Goal: Task Accomplishment & Management: Complete application form

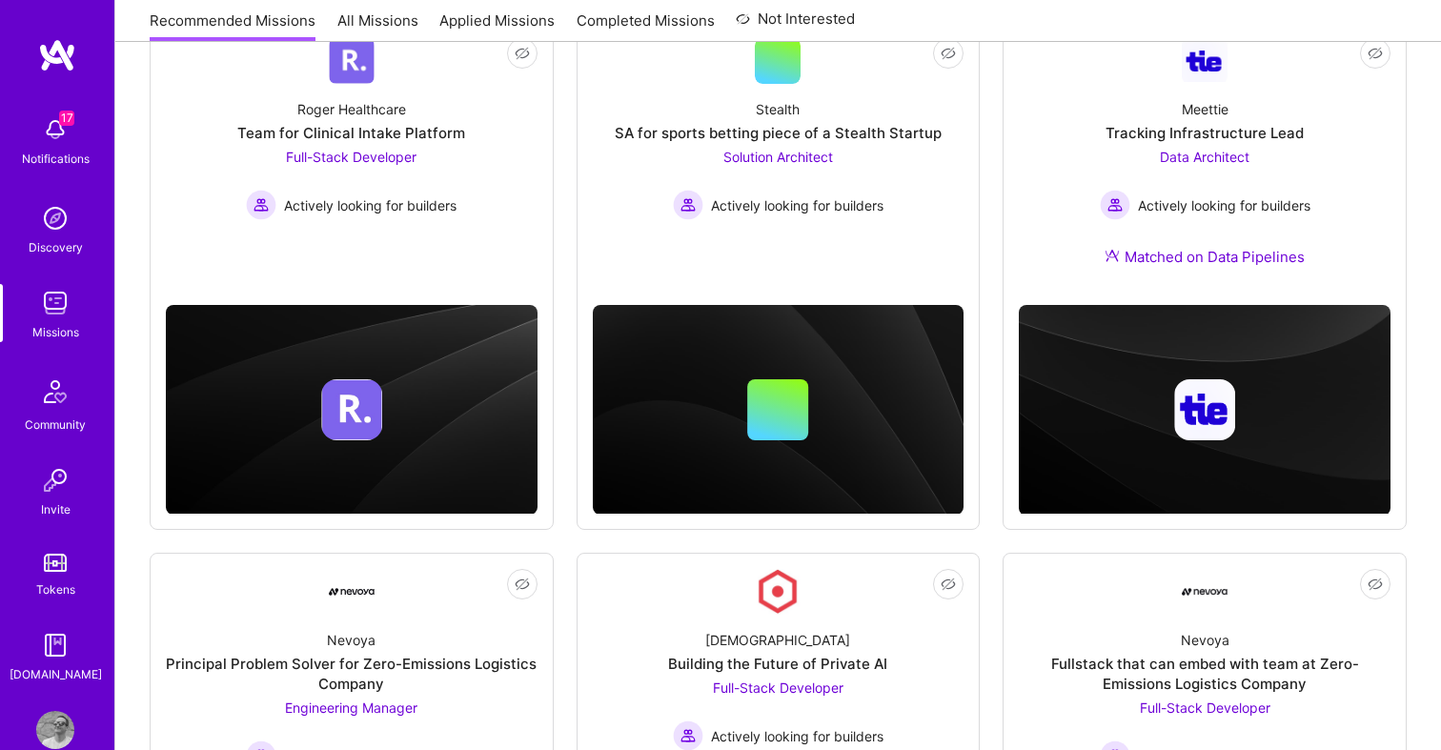
scroll to position [298, 0]
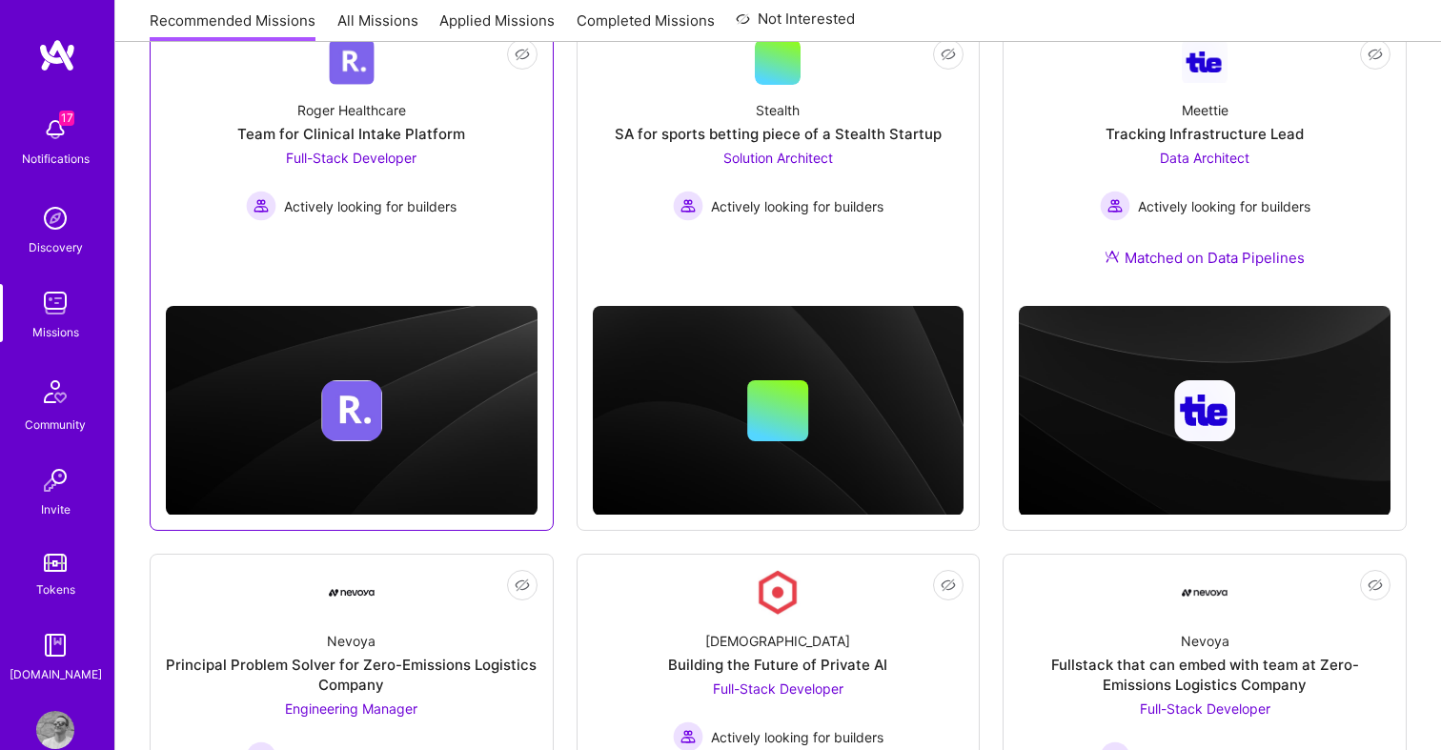
click at [477, 301] on div at bounding box center [352, 400] width 372 height 231
click at [463, 280] on div "Not Interested [PERSON_NAME] Healthcare Team for Clinical Intake Platform Full-…" at bounding box center [352, 277] width 404 height 508
click at [457, 383] on div at bounding box center [352, 410] width 372 height 61
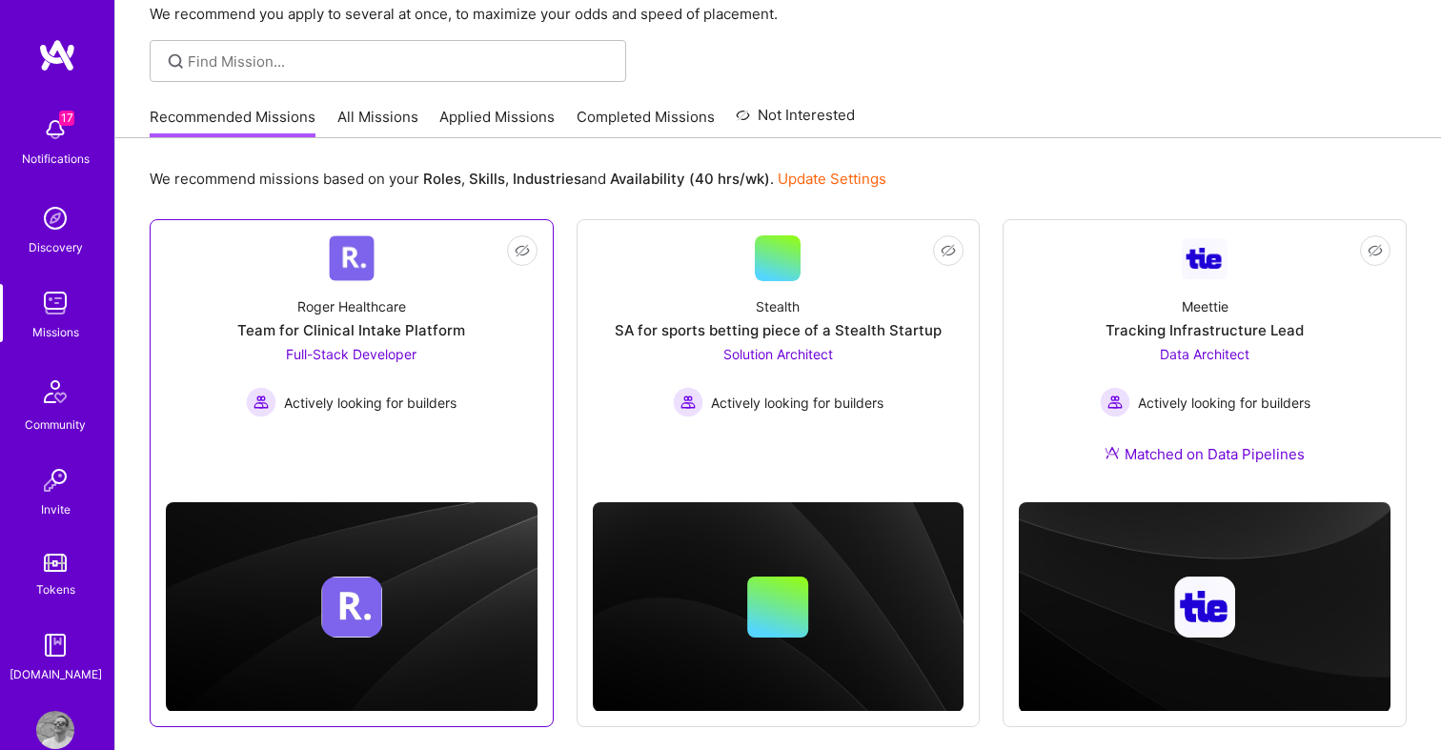
scroll to position [105, 0]
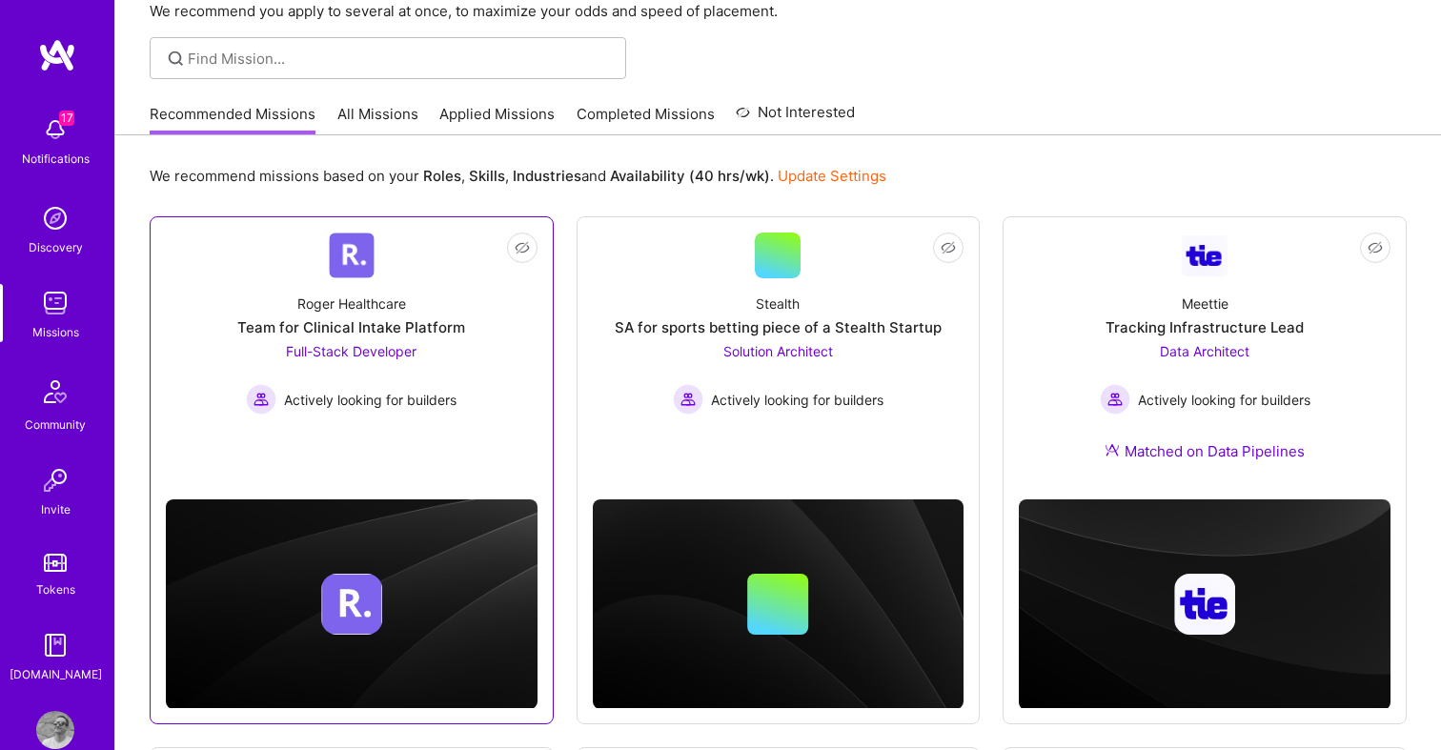
click at [367, 259] on img at bounding box center [352, 256] width 46 height 46
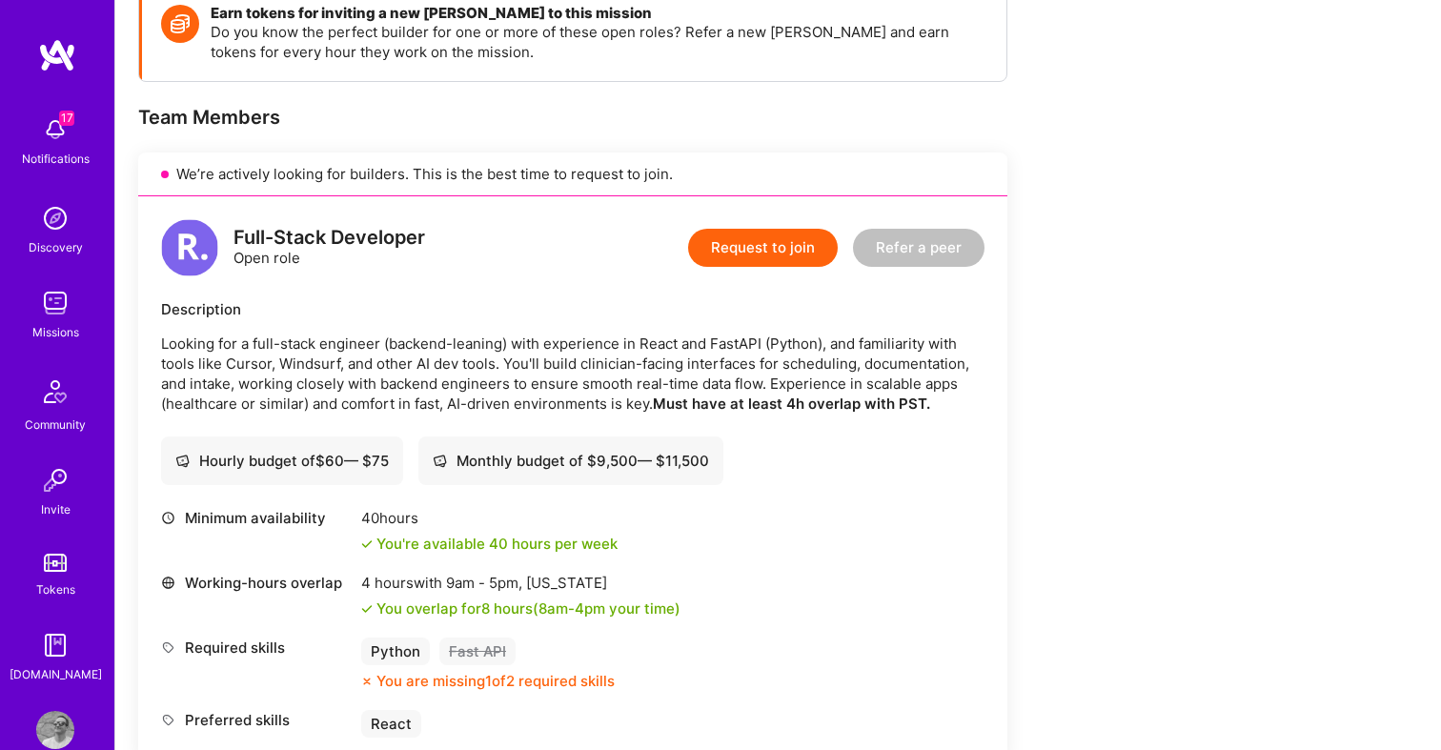
scroll to position [291, 0]
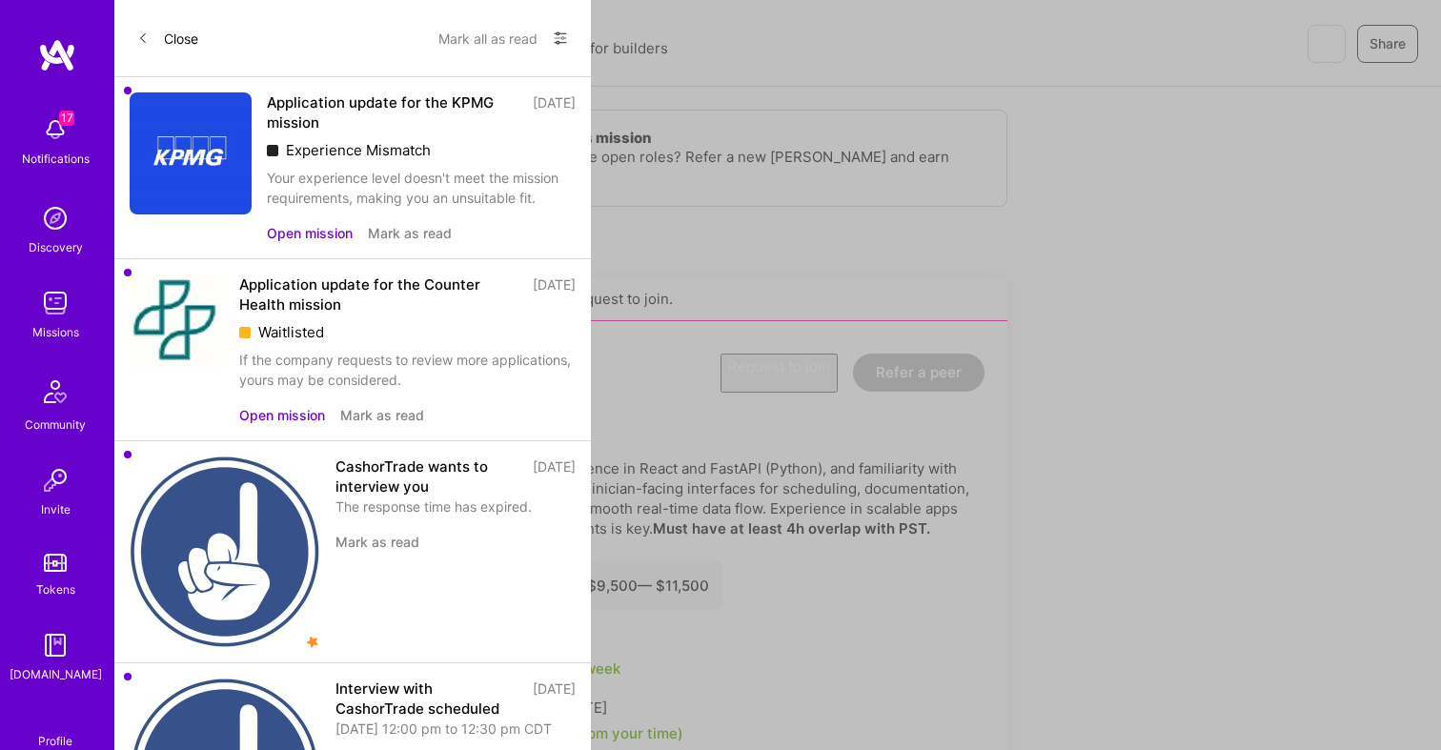
scroll to position [105, 0]
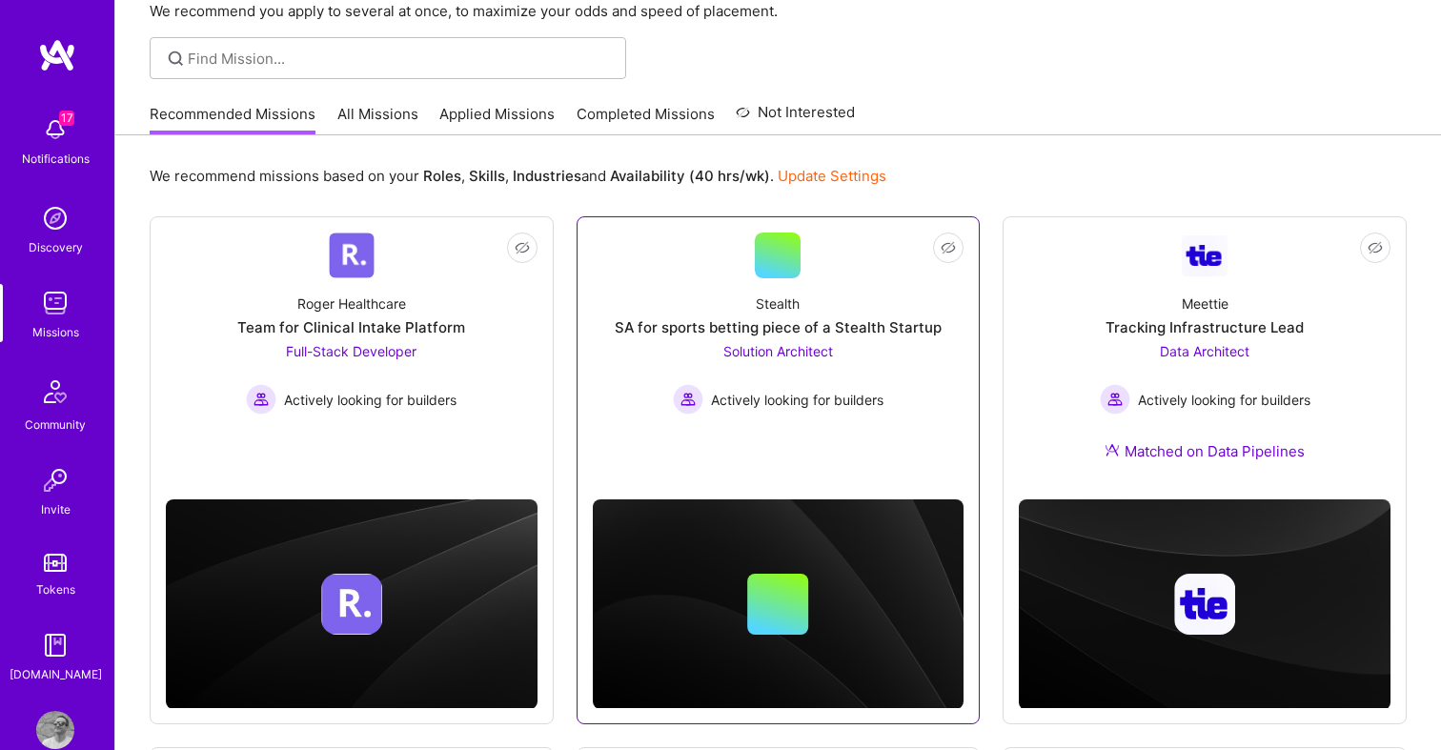
click at [643, 347] on div "Stealth SA for sports betting piece of a Stealth Startup Solution Architect Act…" at bounding box center [779, 346] width 372 height 136
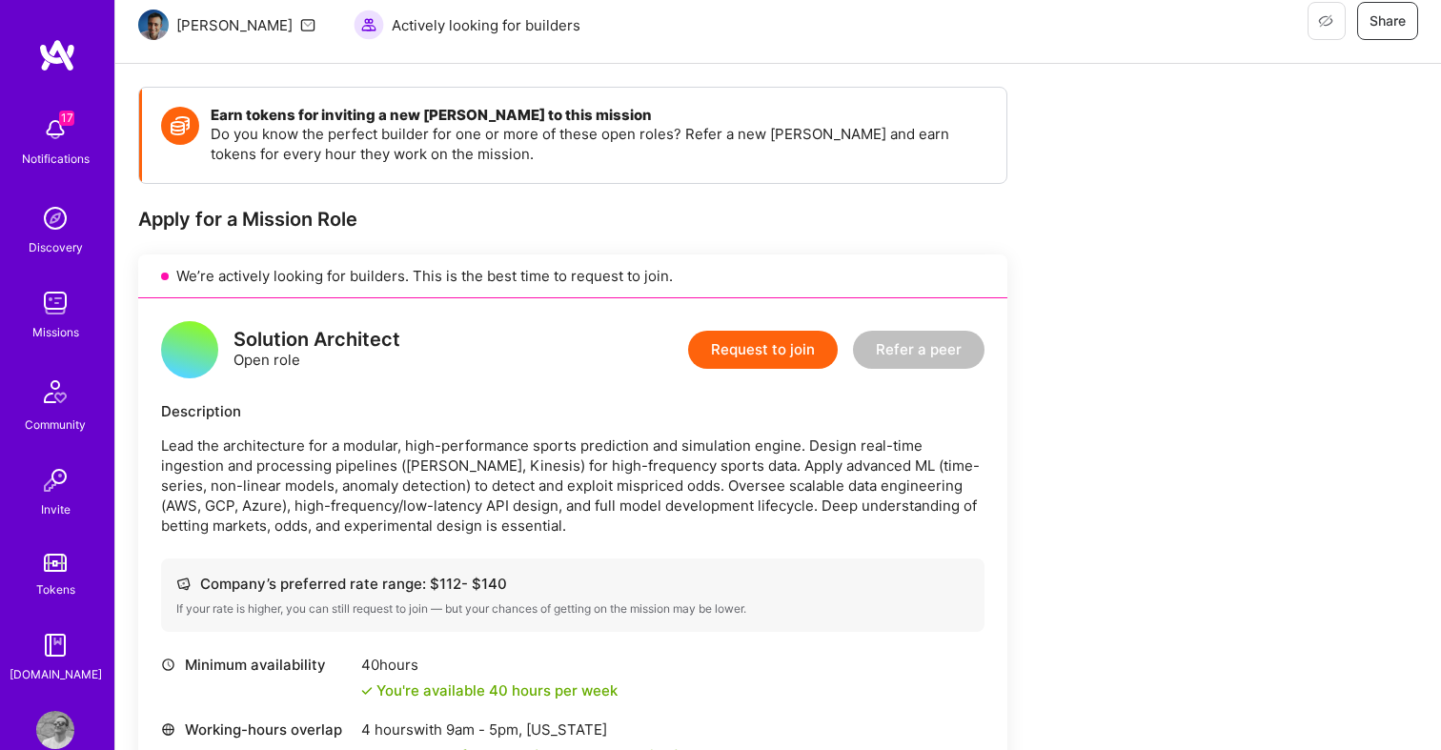
scroll to position [202, 0]
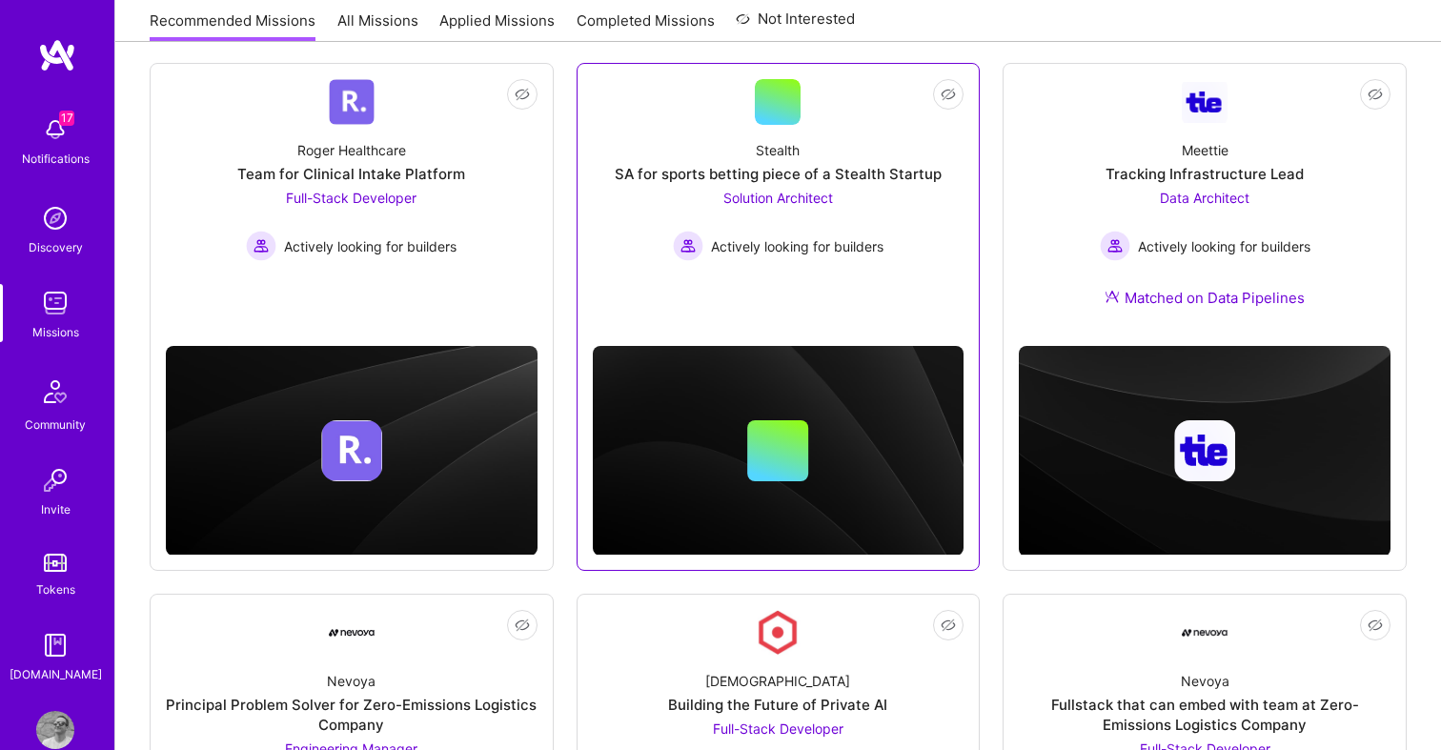
scroll to position [256, 0]
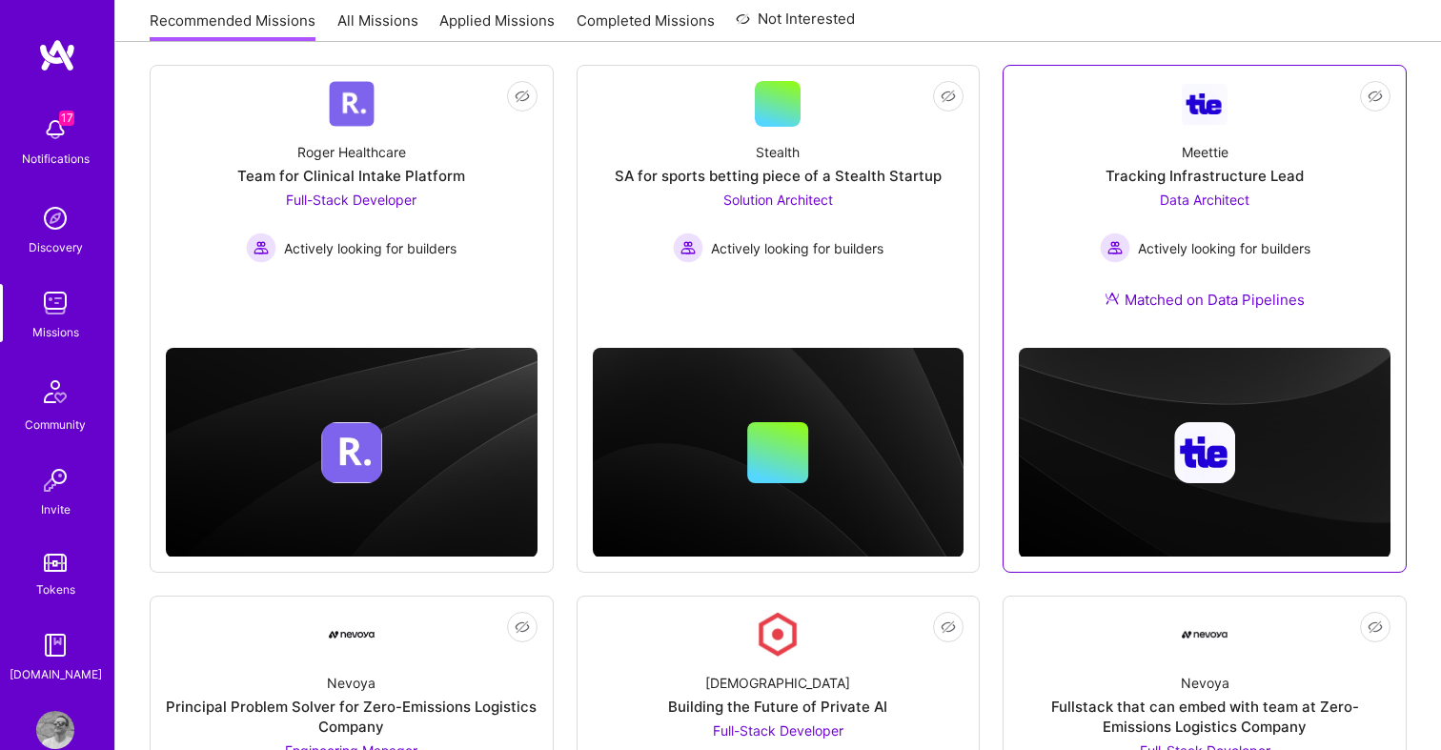
click at [1138, 328] on div "Meettie Tracking Infrastructure Lead Data Architect Actively looking for builde…" at bounding box center [1205, 230] width 372 height 206
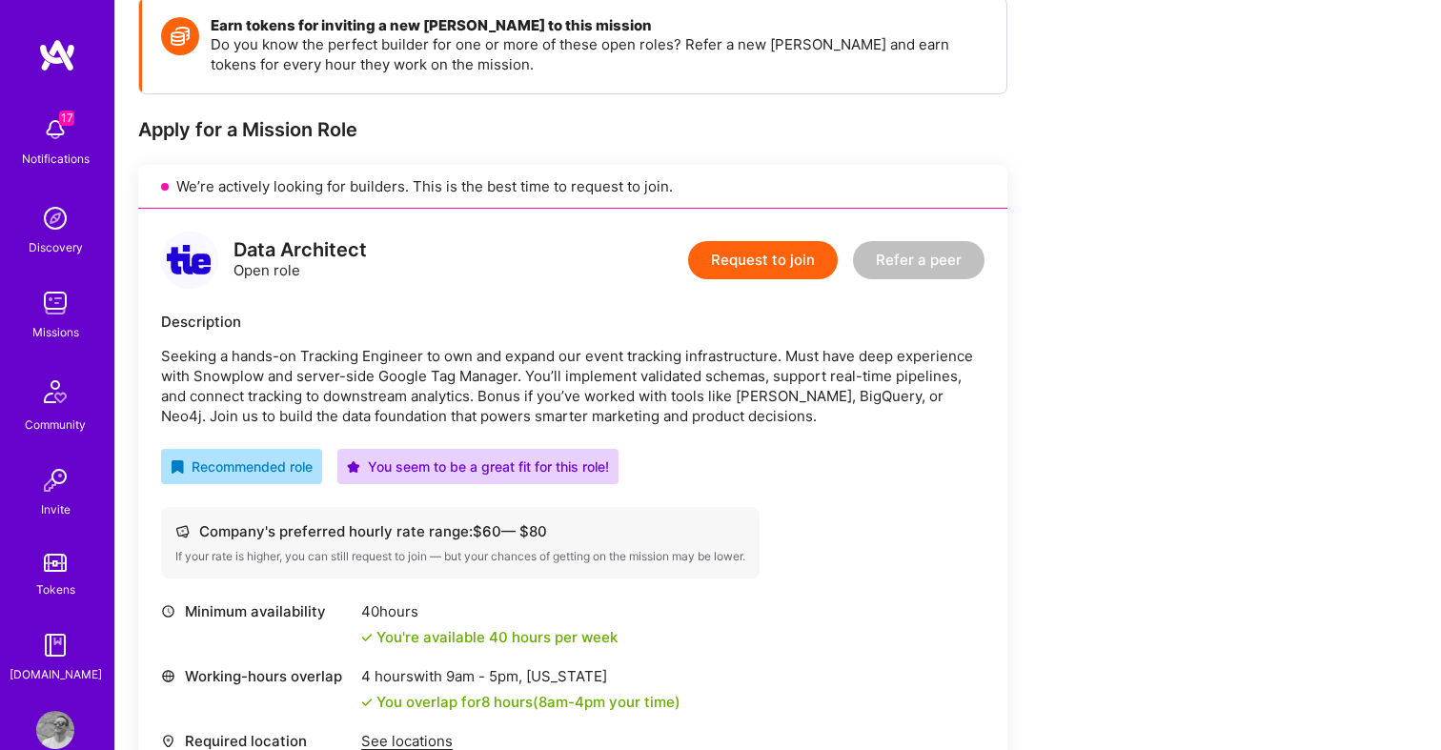
scroll to position [283, 0]
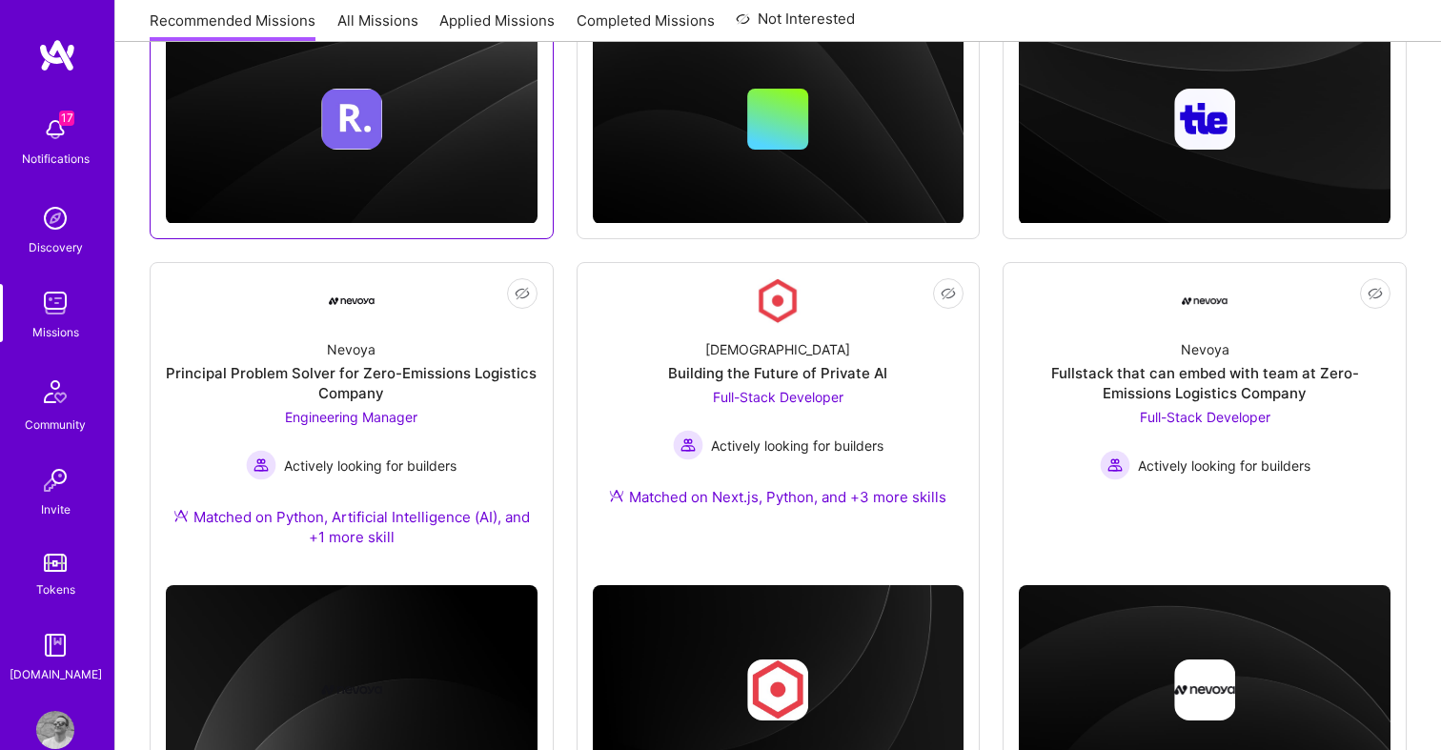
scroll to position [597, 0]
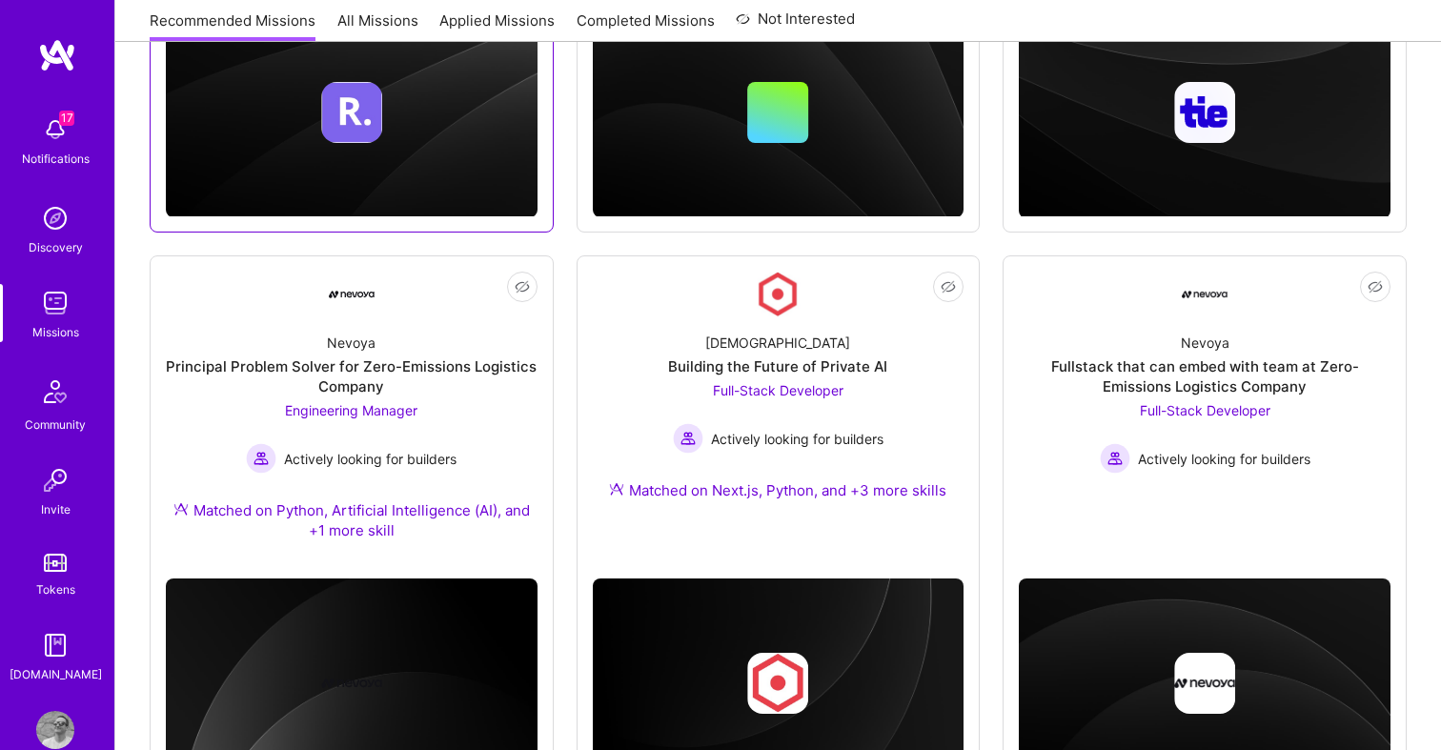
click at [321, 366] on div "Principal Problem Solver for Zero-Emissions Logistics Company" at bounding box center [352, 376] width 372 height 40
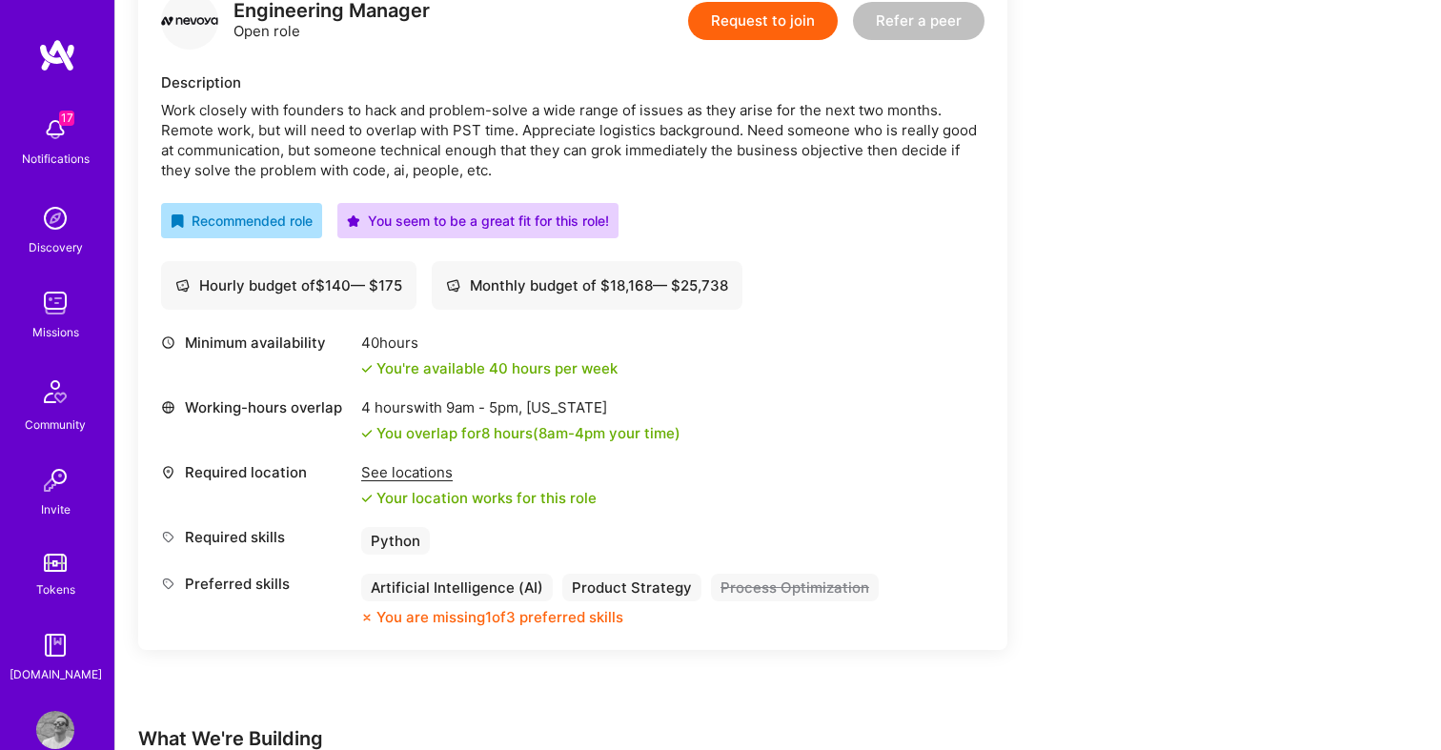
scroll to position [521, 0]
click at [747, 7] on button "Request to join" at bounding box center [763, 20] width 150 height 38
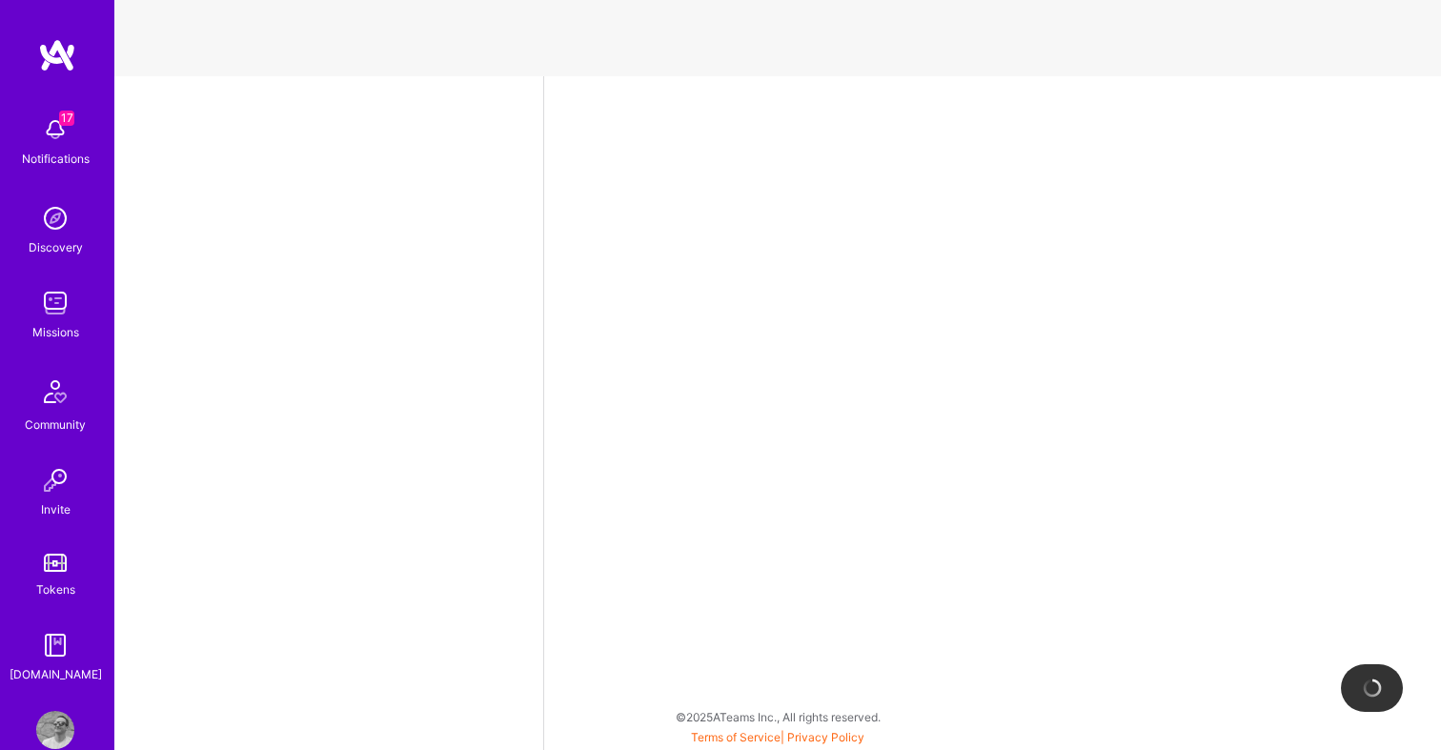
select select "US"
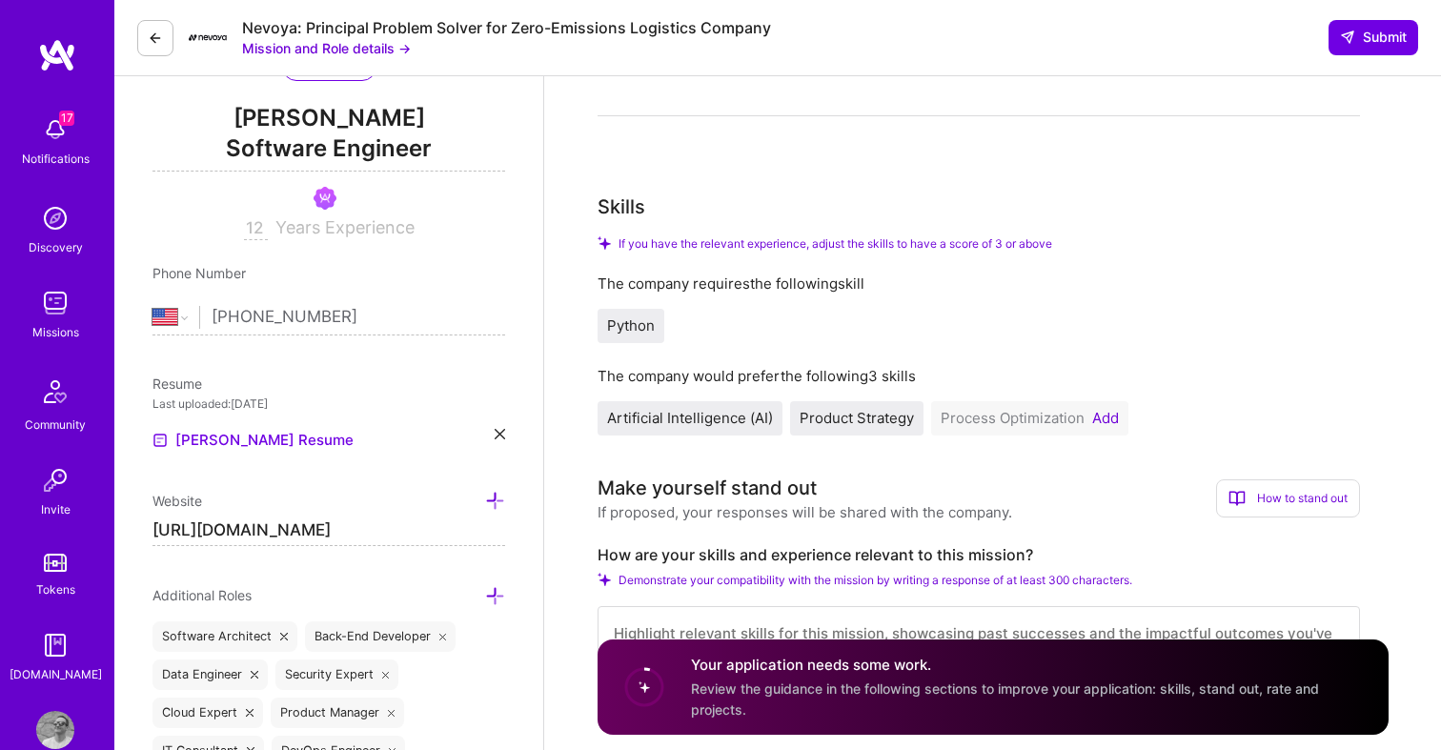
scroll to position [233, 0]
click at [1106, 415] on button "Add" at bounding box center [1105, 416] width 27 height 15
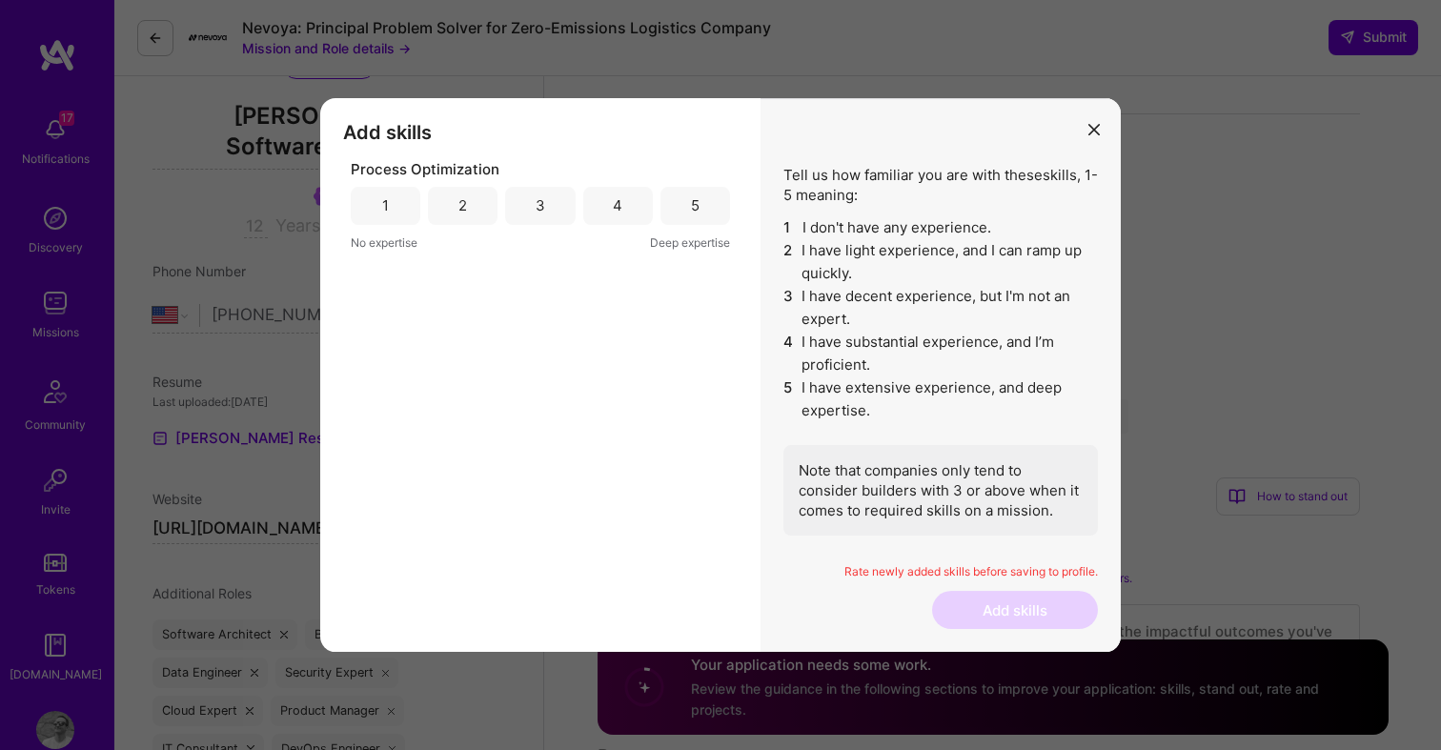
click at [705, 211] on div "5" at bounding box center [695, 206] width 70 height 38
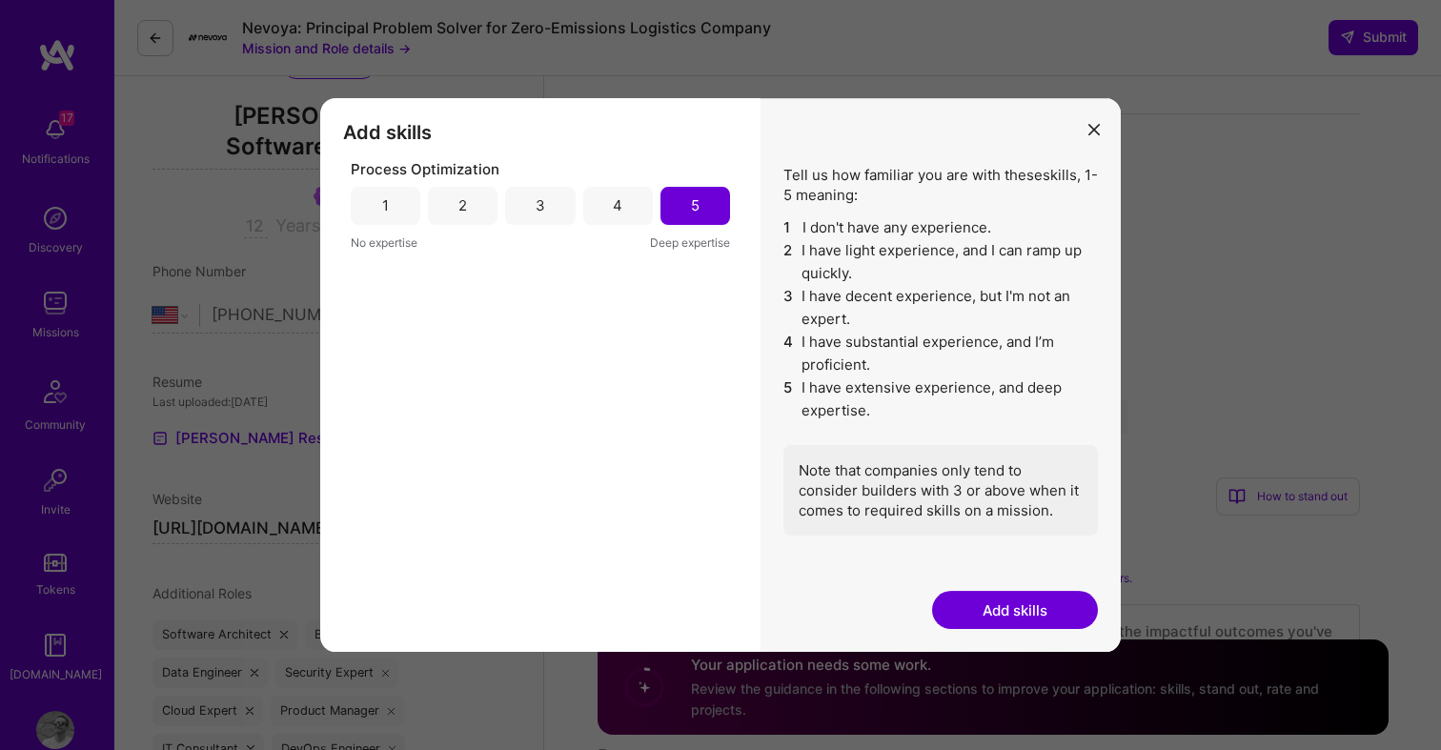
click at [990, 623] on button "Add skills" at bounding box center [1015, 610] width 166 height 38
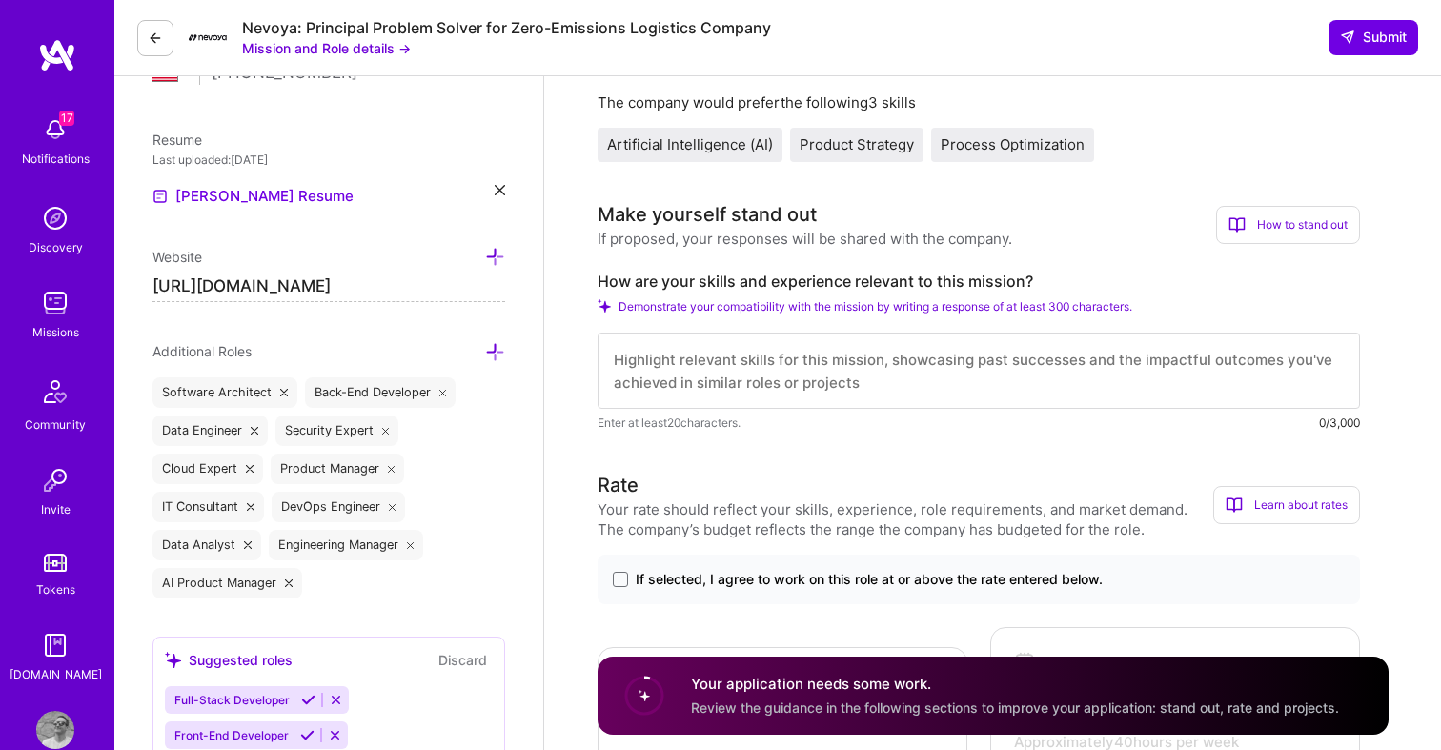
scroll to position [474, 0]
click at [973, 373] on textarea at bounding box center [979, 372] width 762 height 76
click at [1030, 367] on textarea "I love being the principal problem solver. I've worked in start-ups for over 10…" at bounding box center [979, 372] width 762 height 76
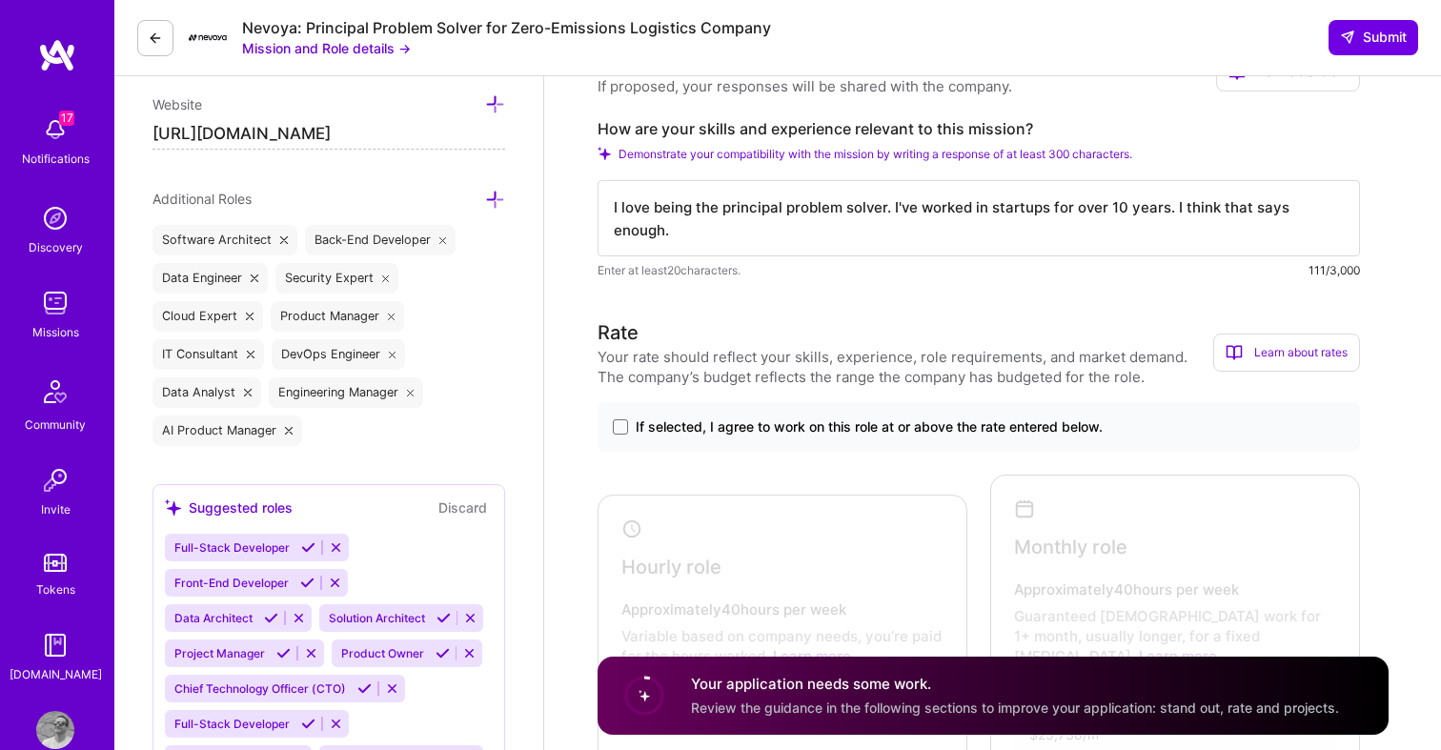
scroll to position [625, 0]
click at [1050, 213] on textarea "I love being the principal problem solver. I've worked in startups for over 10 …" at bounding box center [979, 220] width 762 height 76
click at [1227, 213] on textarea "I love being the principal problem solver. I've worked in startups for over 10 …" at bounding box center [979, 220] width 762 height 76
click at [716, 238] on textarea "I love being the principal problem solver. I've worked in startups for over 10 …" at bounding box center [979, 220] width 762 height 76
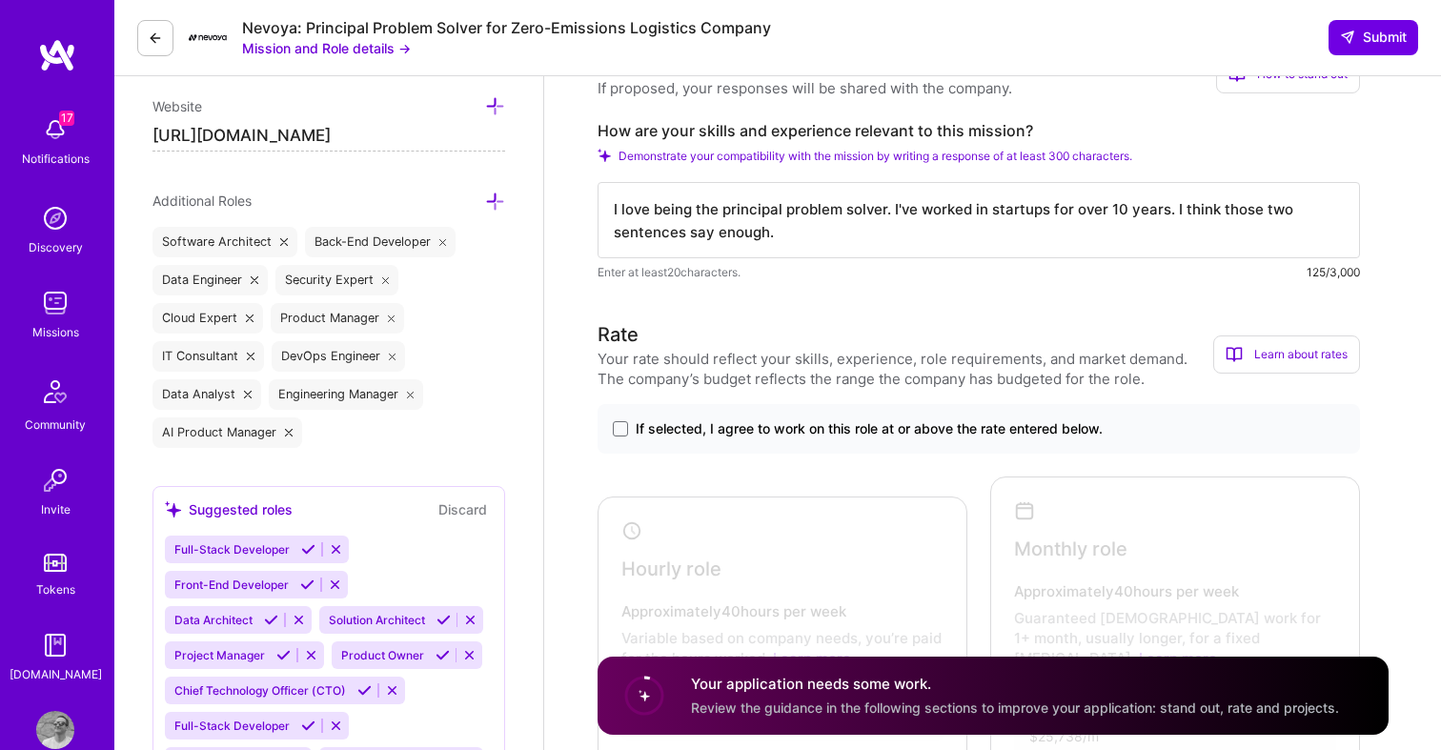
click at [794, 246] on textarea "I love being the principal problem solver. I've worked in startups for over 10 …" at bounding box center [979, 220] width 762 height 76
drag, startPoint x: 1170, startPoint y: 214, endPoint x: 1174, endPoint y: 274, distance: 59.2
click at [1174, 273] on div "I love being the principal problem solver. I've worked in startups for over 10 …" at bounding box center [979, 232] width 762 height 100
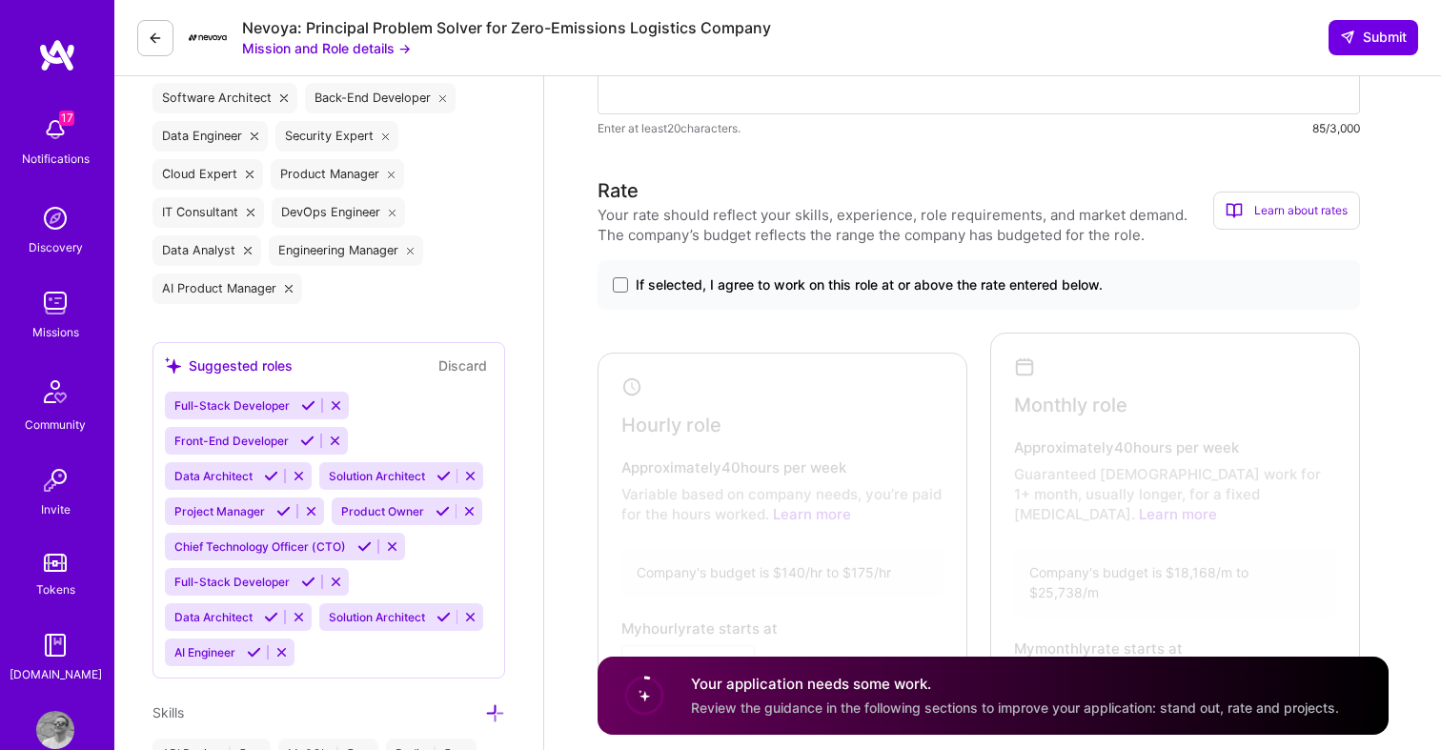
scroll to position [772, 0]
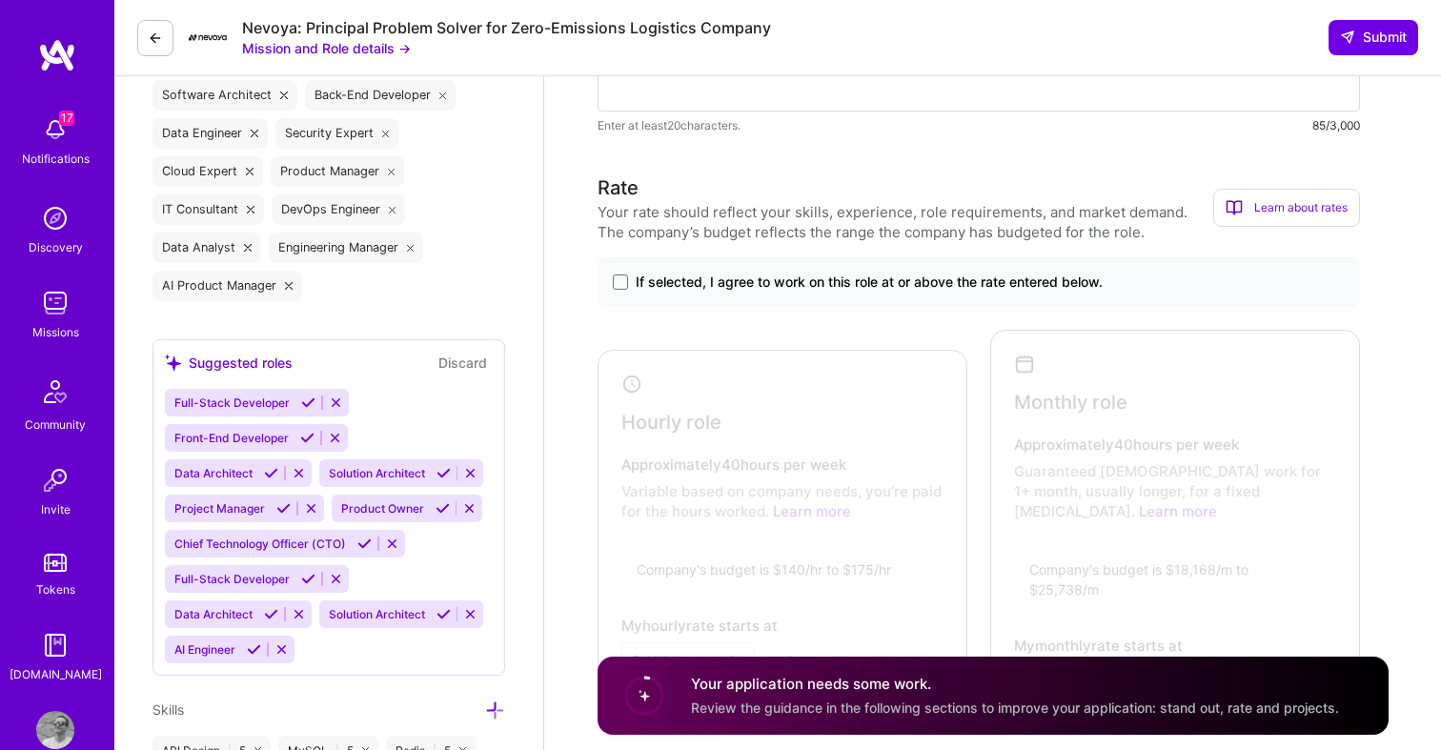
type textarea "I love being the principal problem solver. I've worked in startups for over 10 …"
click at [1015, 284] on span "If selected, I agree to work on this role at or above the rate entered below." at bounding box center [869, 282] width 467 height 19
click at [0, 0] on input "If selected, I agree to work on this role at or above the rate entered below." at bounding box center [0, 0] width 0 height 0
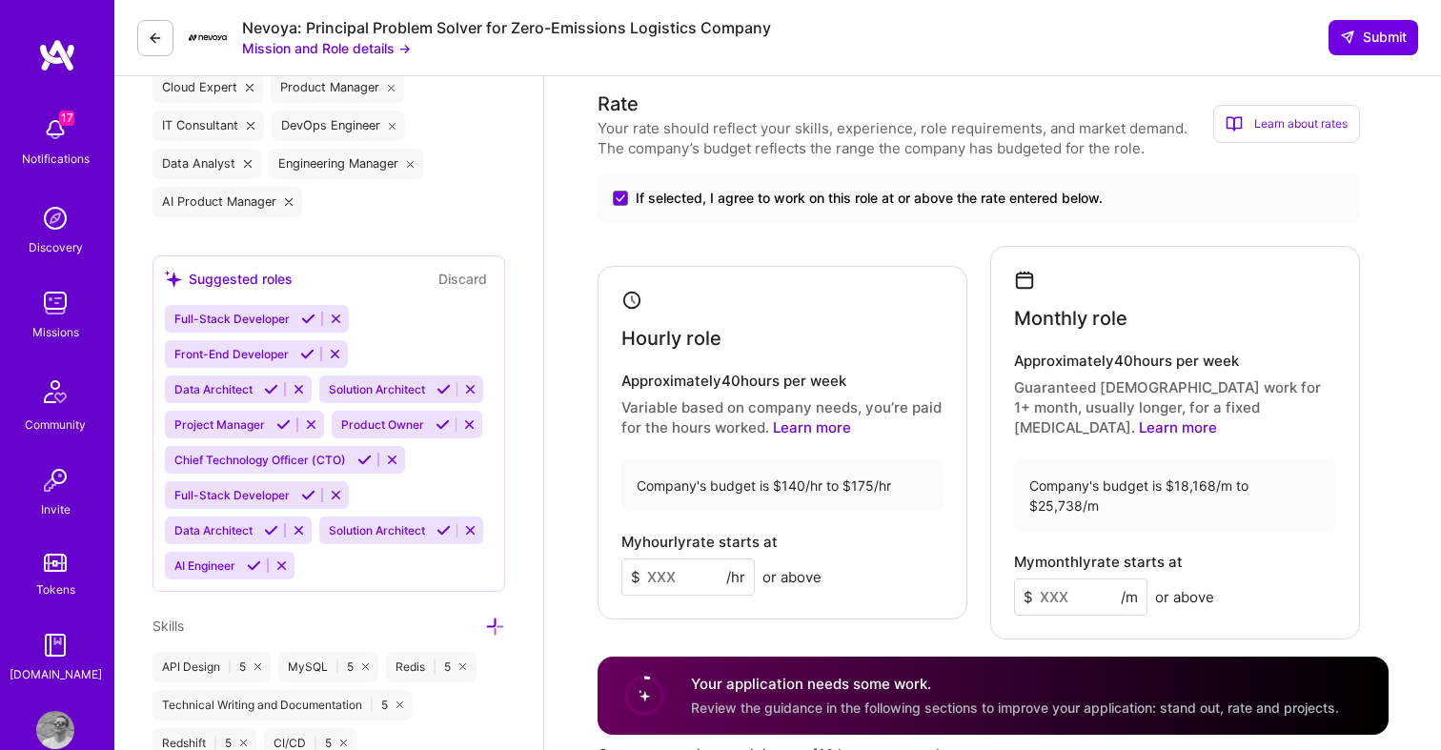
scroll to position [858, 0]
click at [675, 557] on input at bounding box center [687, 575] width 133 height 37
click at [1063, 577] on input at bounding box center [1080, 595] width 133 height 37
click at [697, 557] on input "150" at bounding box center [687, 575] width 133 height 37
type input "1"
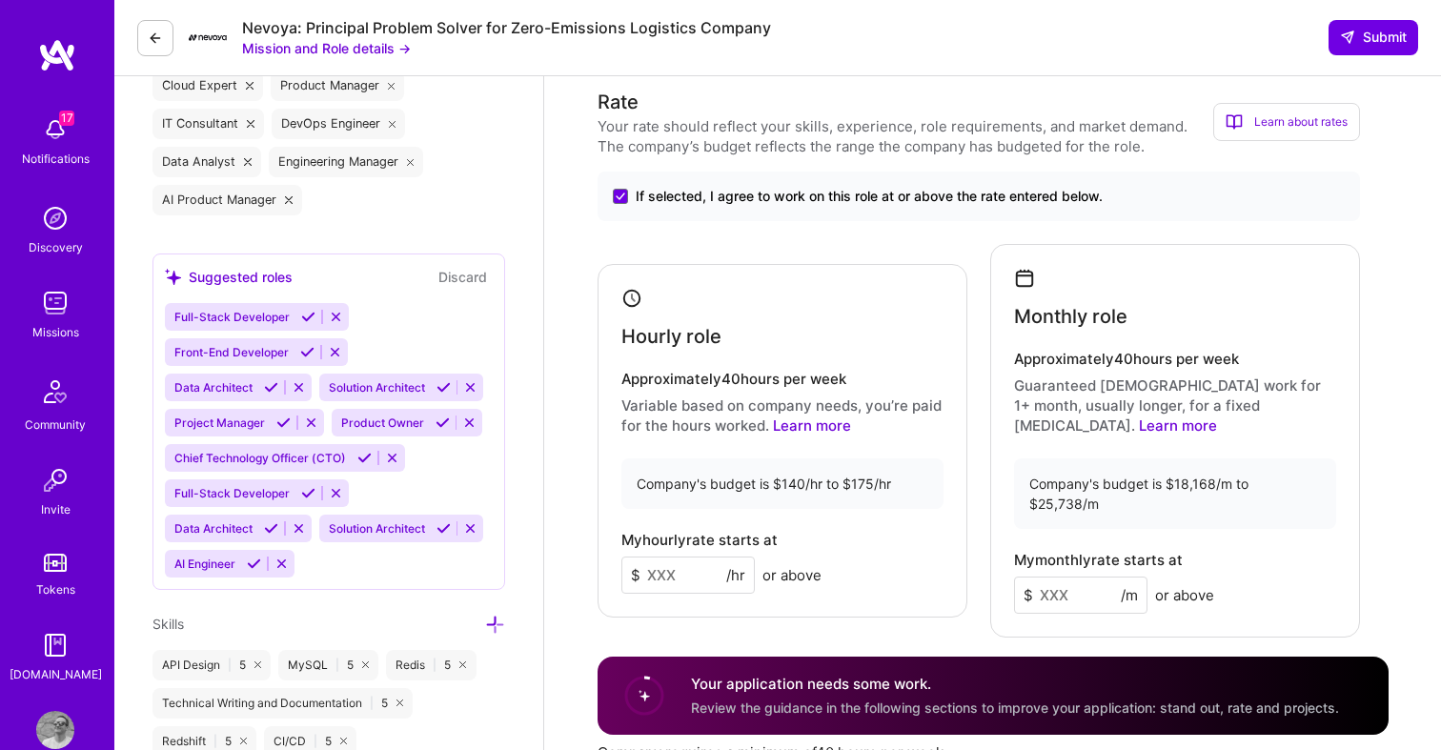
click at [1060, 577] on input at bounding box center [1080, 595] width 133 height 37
type input "12"
type input "12000"
click at [1250, 552] on div "My monthly rate starts at $ 12000 /m or above" at bounding box center [1175, 583] width 322 height 62
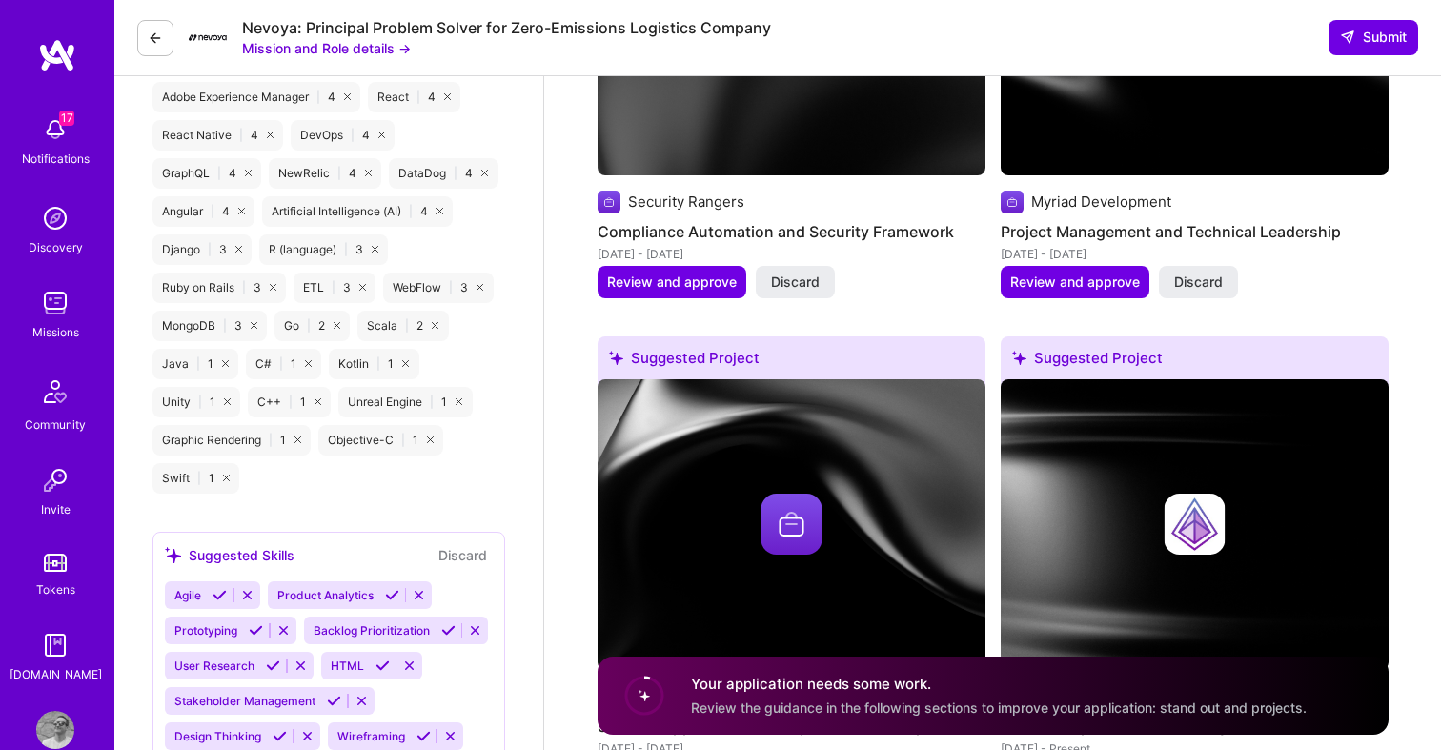
scroll to position [2378, 0]
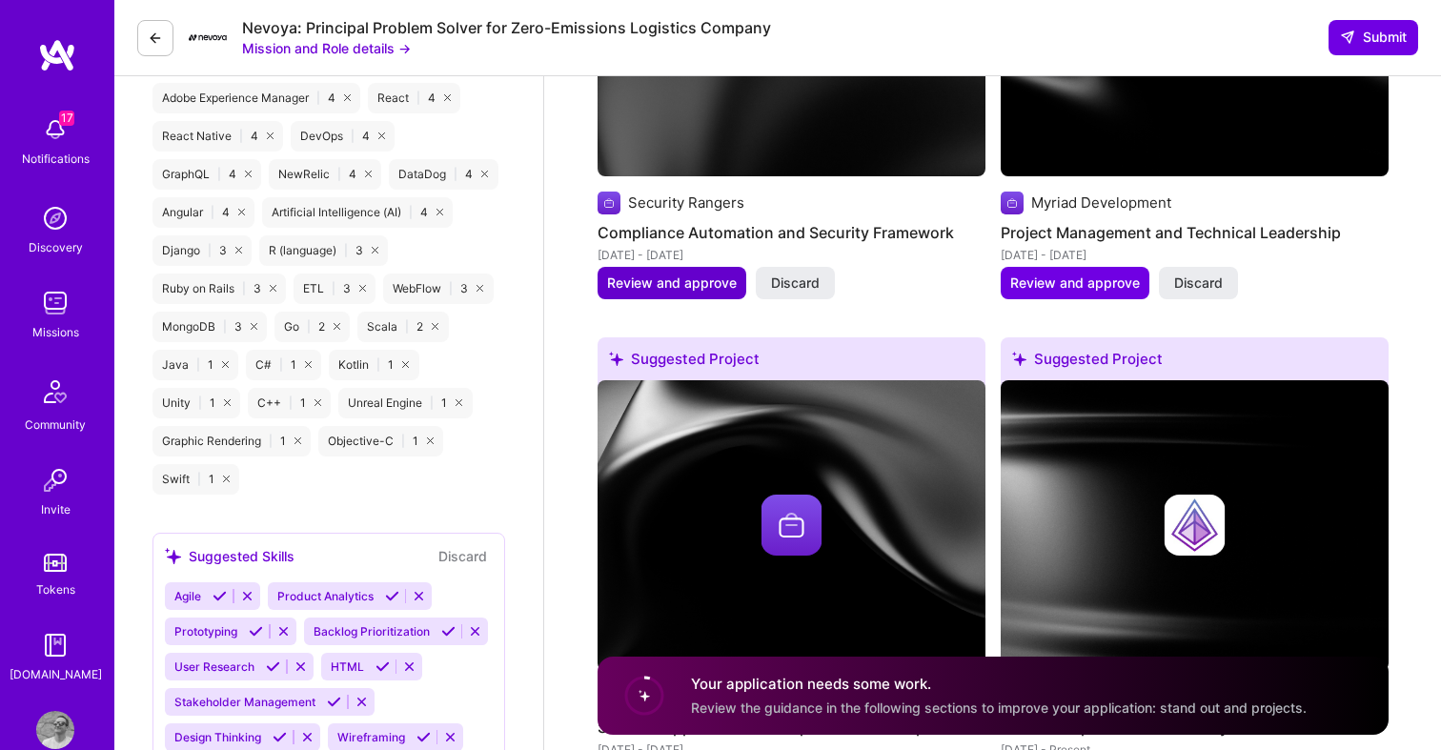
click at [715, 274] on span "Review and approve" at bounding box center [672, 283] width 130 height 19
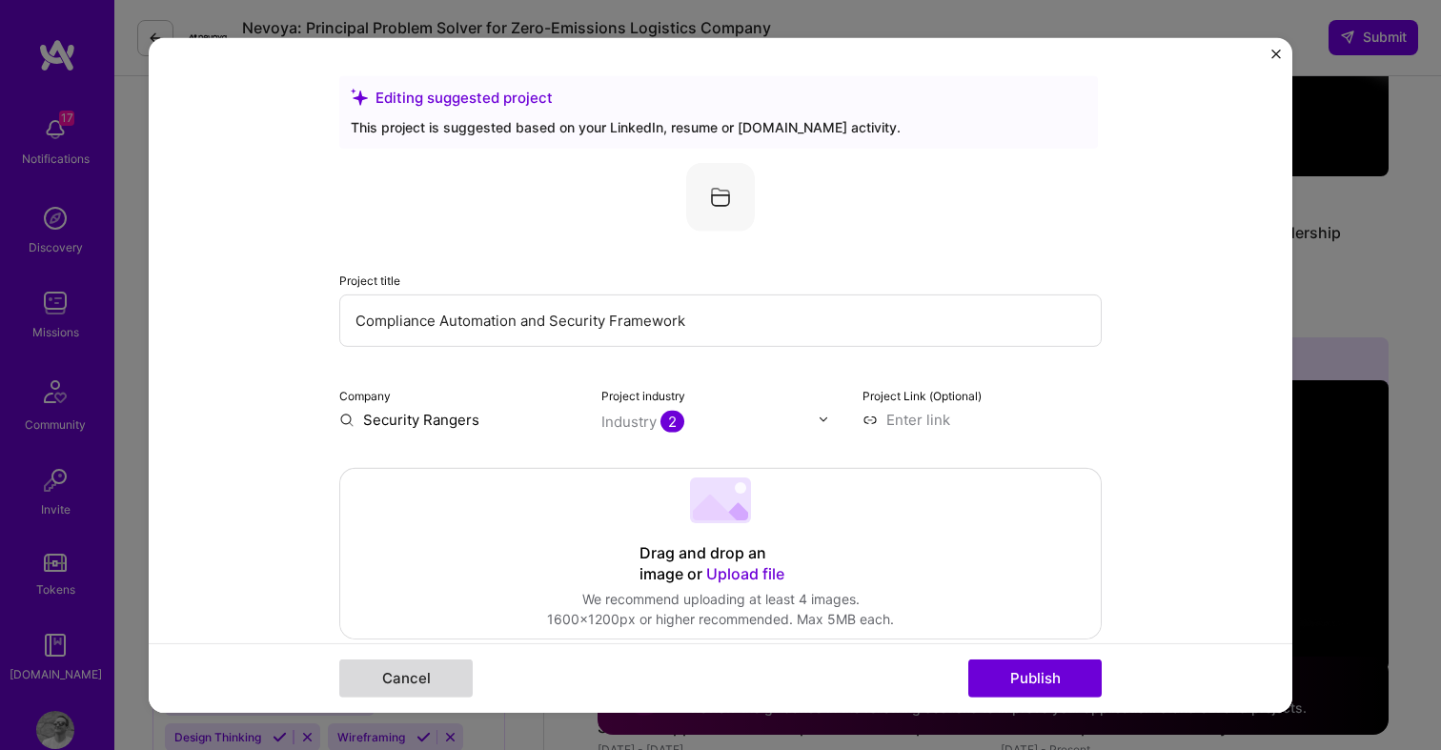
click at [390, 675] on button "Cancel" at bounding box center [405, 678] width 133 height 38
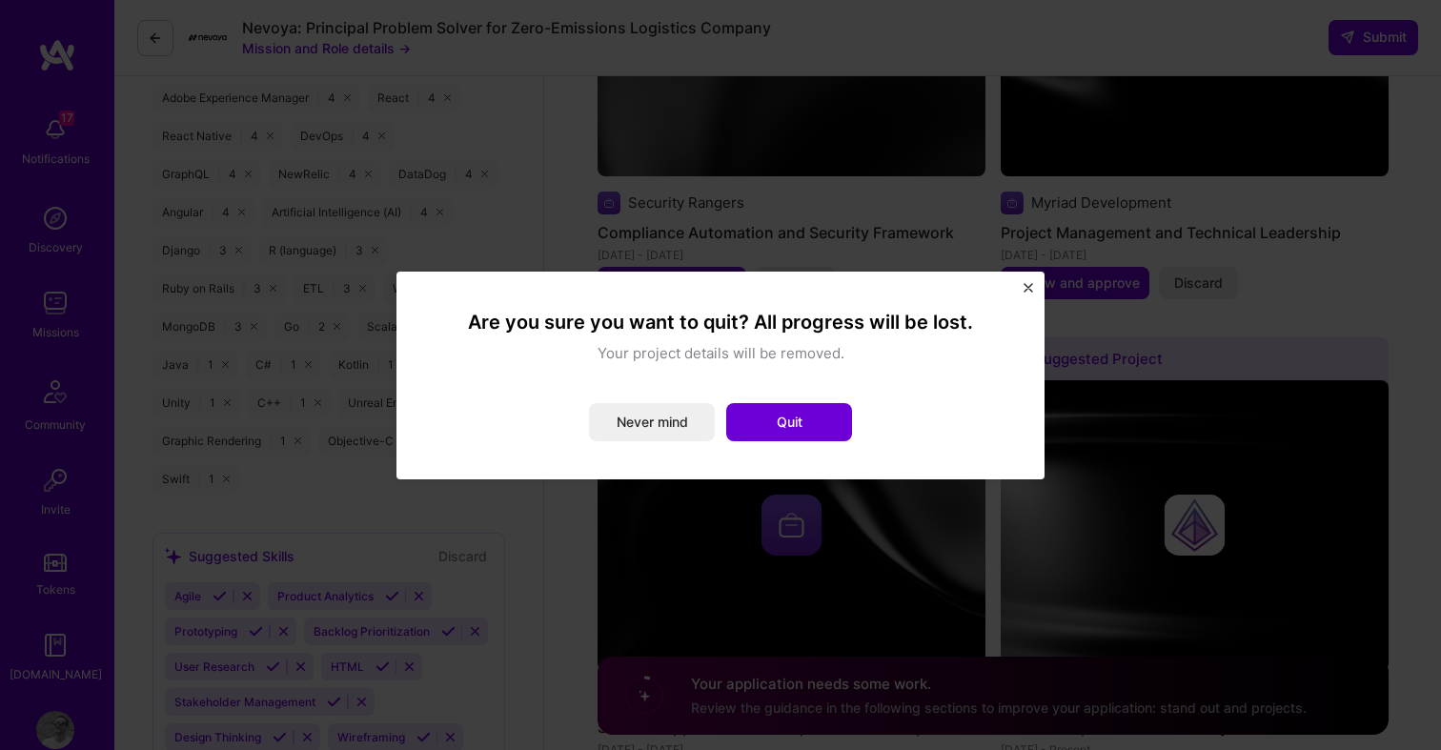
click at [1030, 286] on img "Close" at bounding box center [1028, 288] width 10 height 10
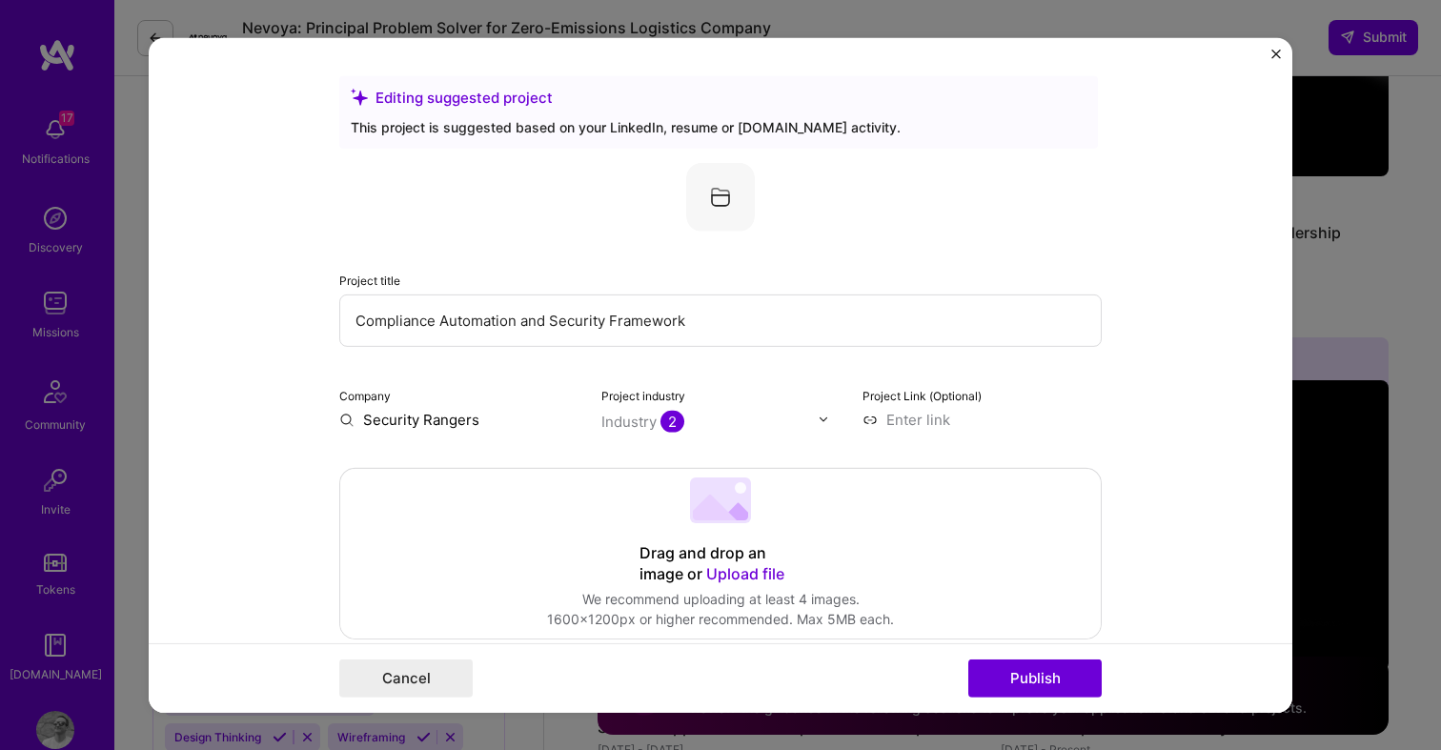
click at [1276, 50] on img "Close" at bounding box center [1276, 54] width 10 height 10
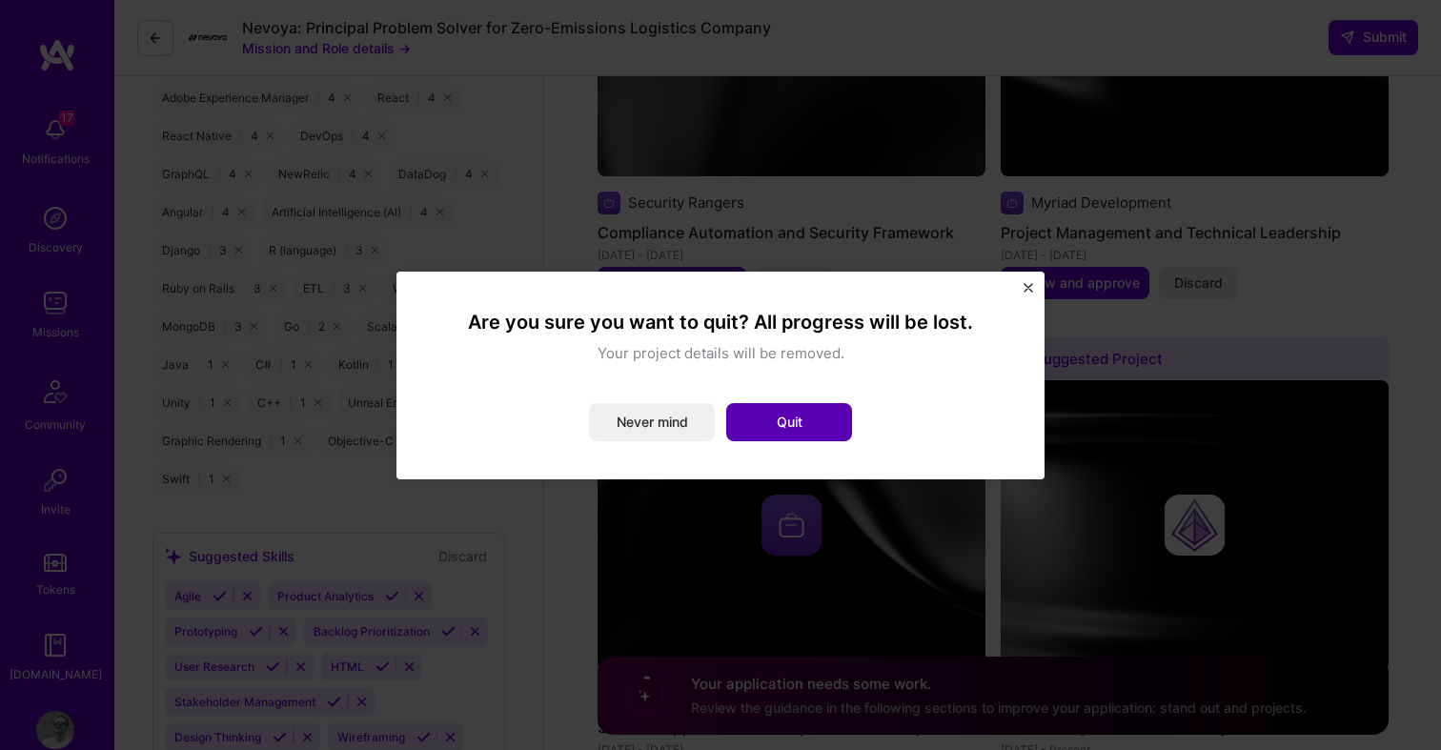
click at [829, 415] on button "Quit" at bounding box center [789, 422] width 126 height 38
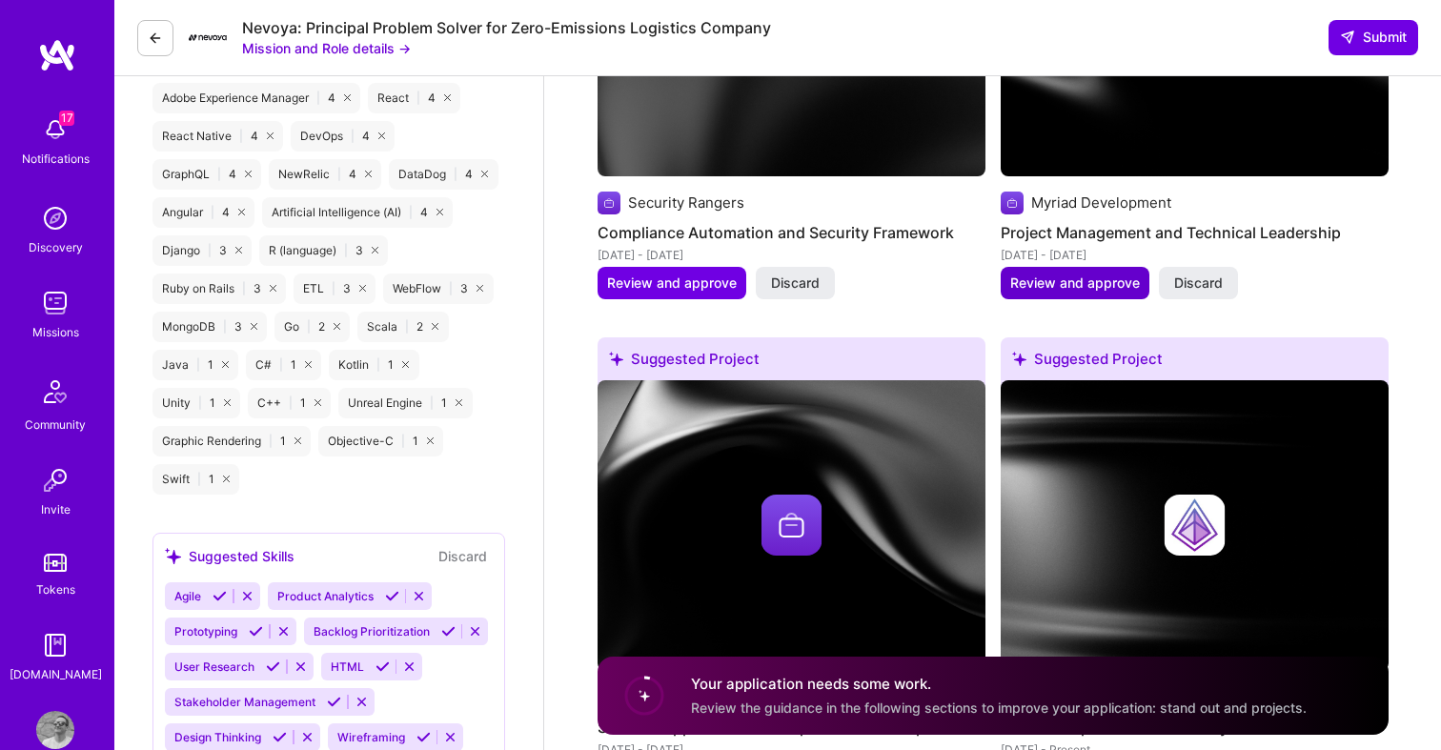
click at [1111, 274] on span "Review and approve" at bounding box center [1075, 283] width 130 height 19
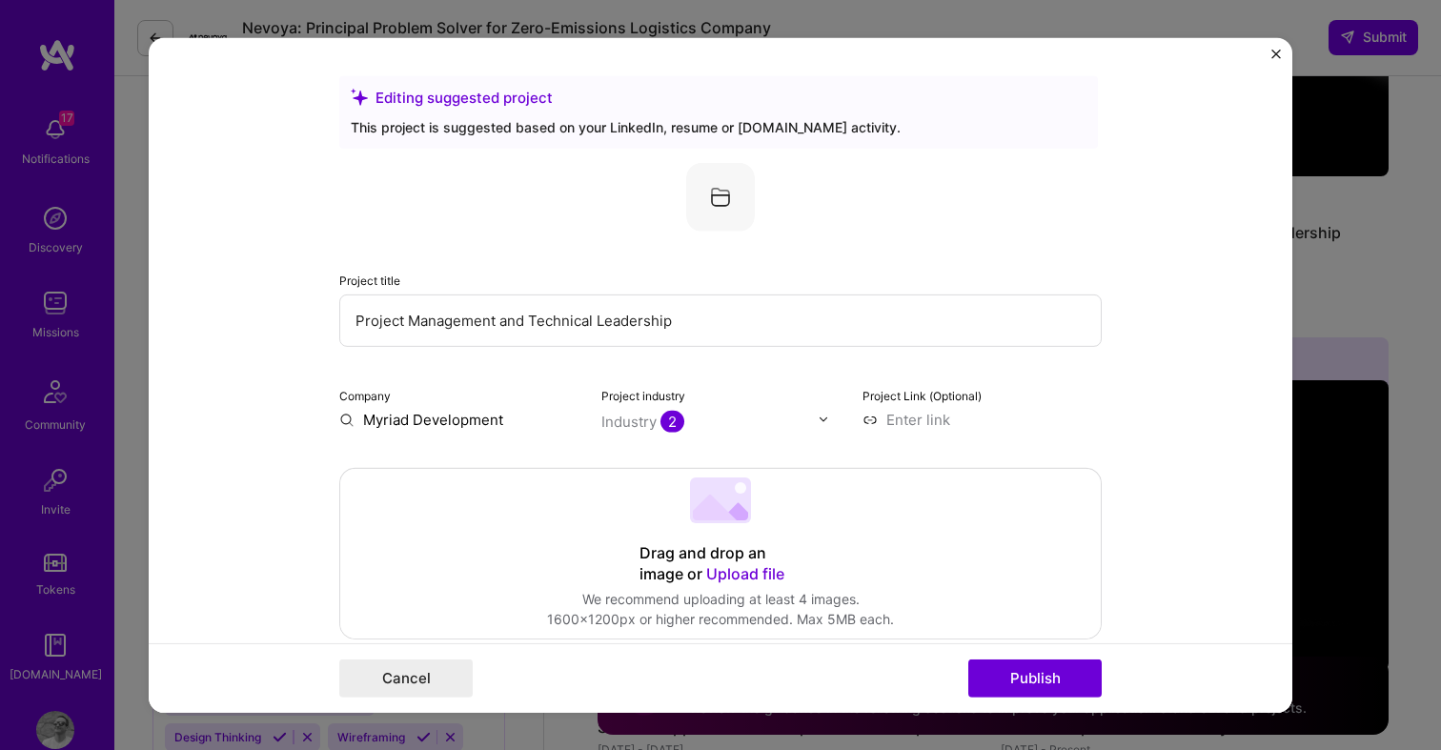
click at [1277, 53] on img "Close" at bounding box center [1276, 54] width 10 height 10
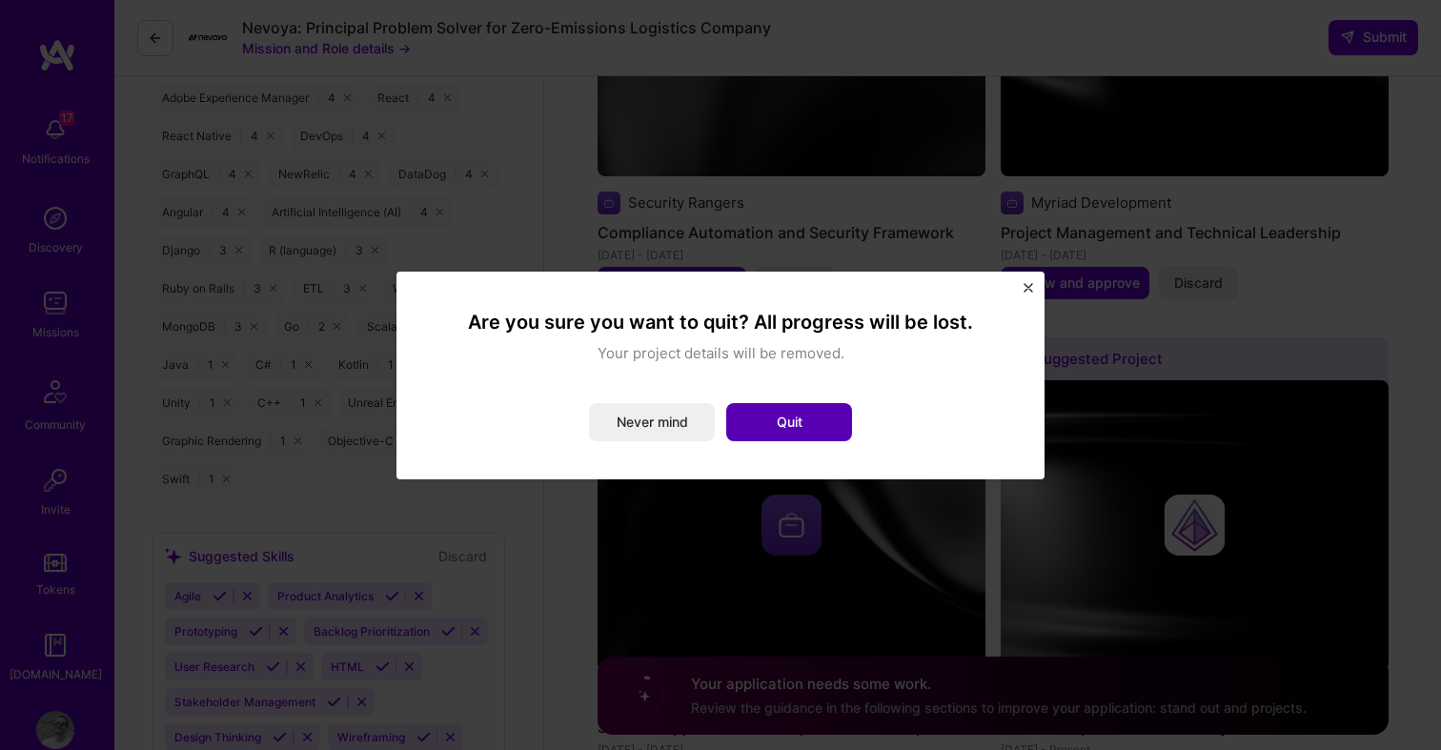
click at [793, 430] on button "Quit" at bounding box center [789, 422] width 126 height 38
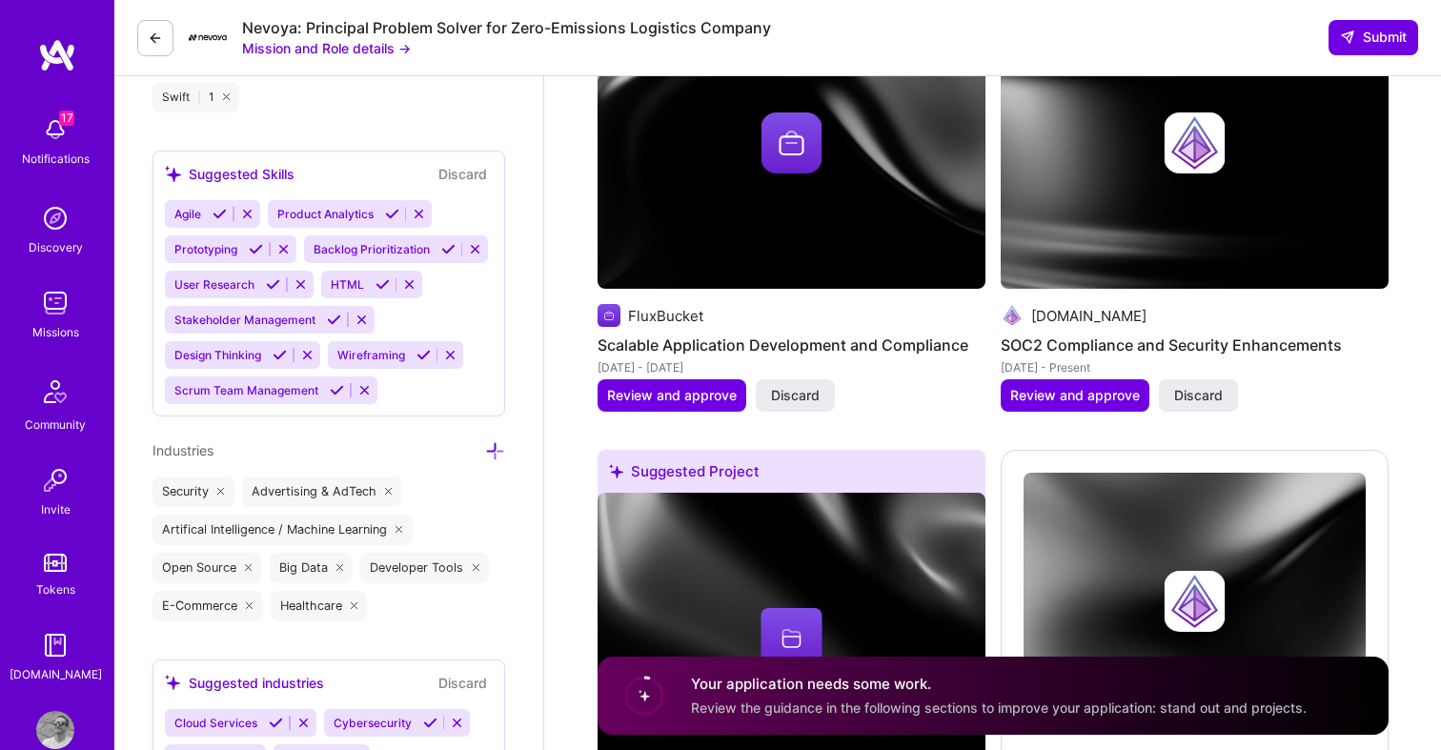
scroll to position [2697, 0]
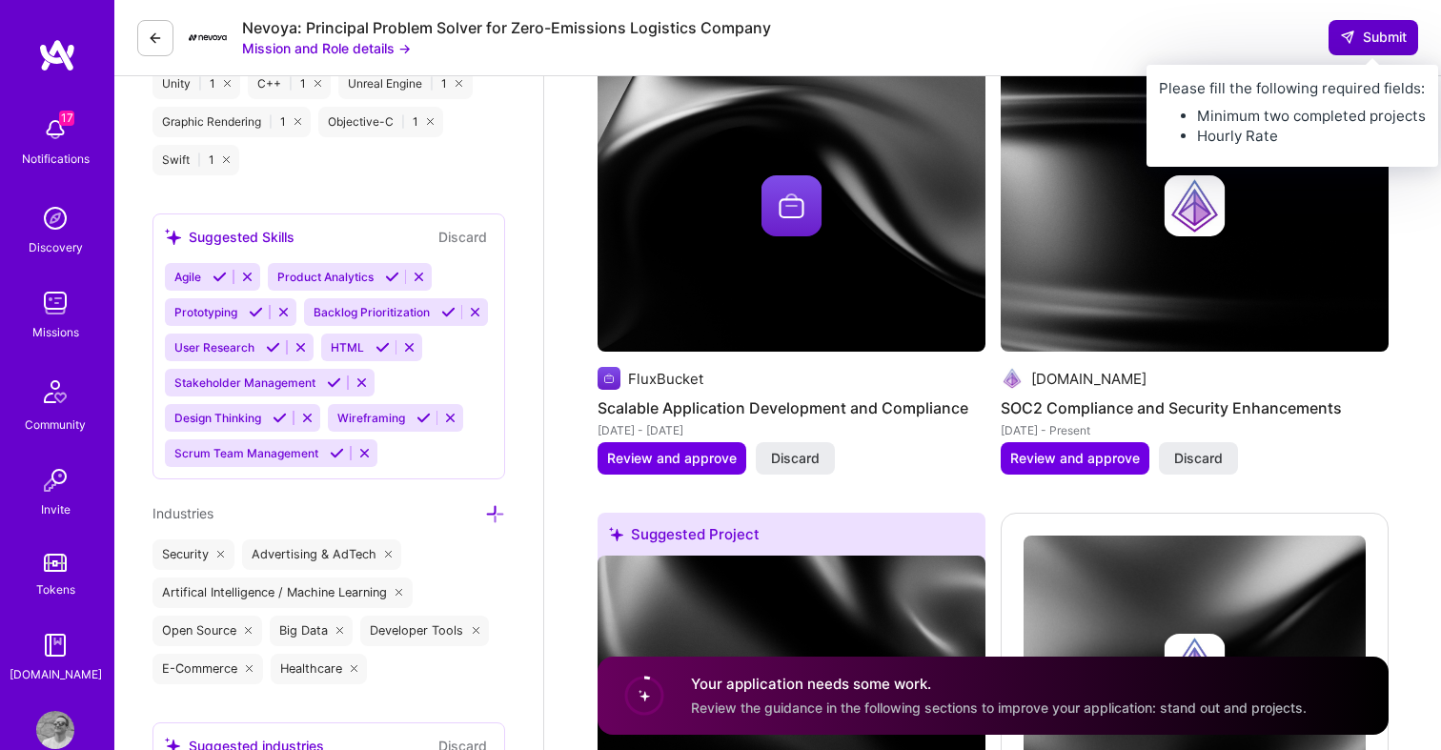
click at [1391, 38] on span "Submit" at bounding box center [1373, 37] width 67 height 19
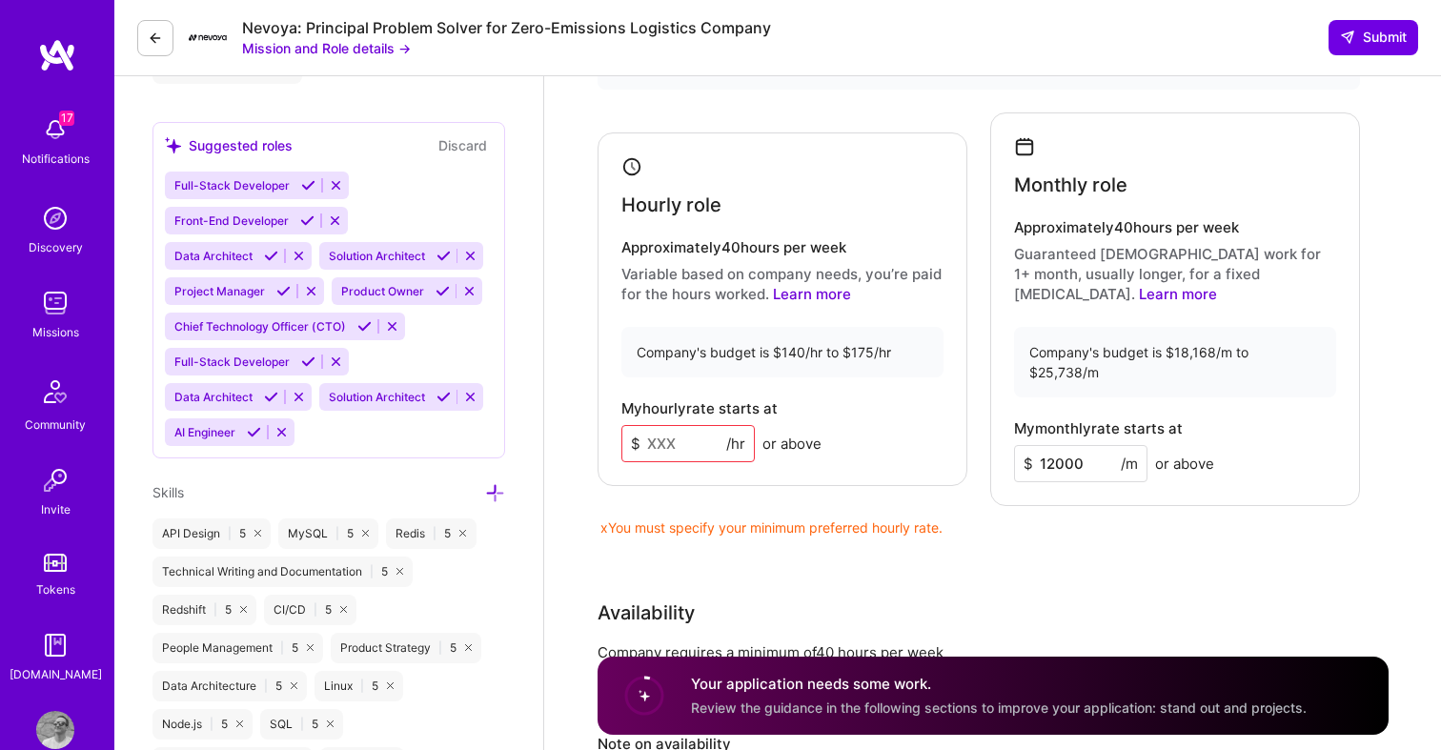
scroll to position [966, 0]
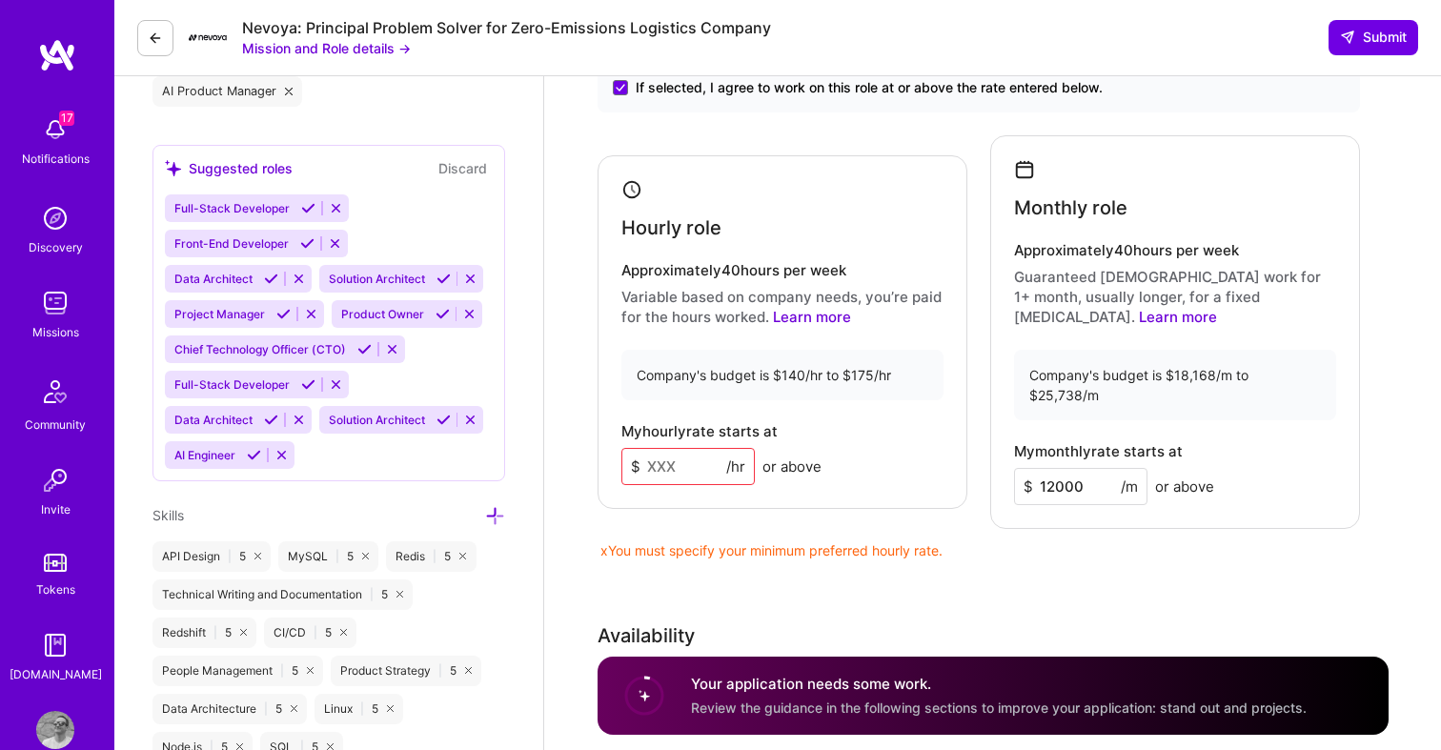
click at [663, 452] on input at bounding box center [687, 466] width 133 height 37
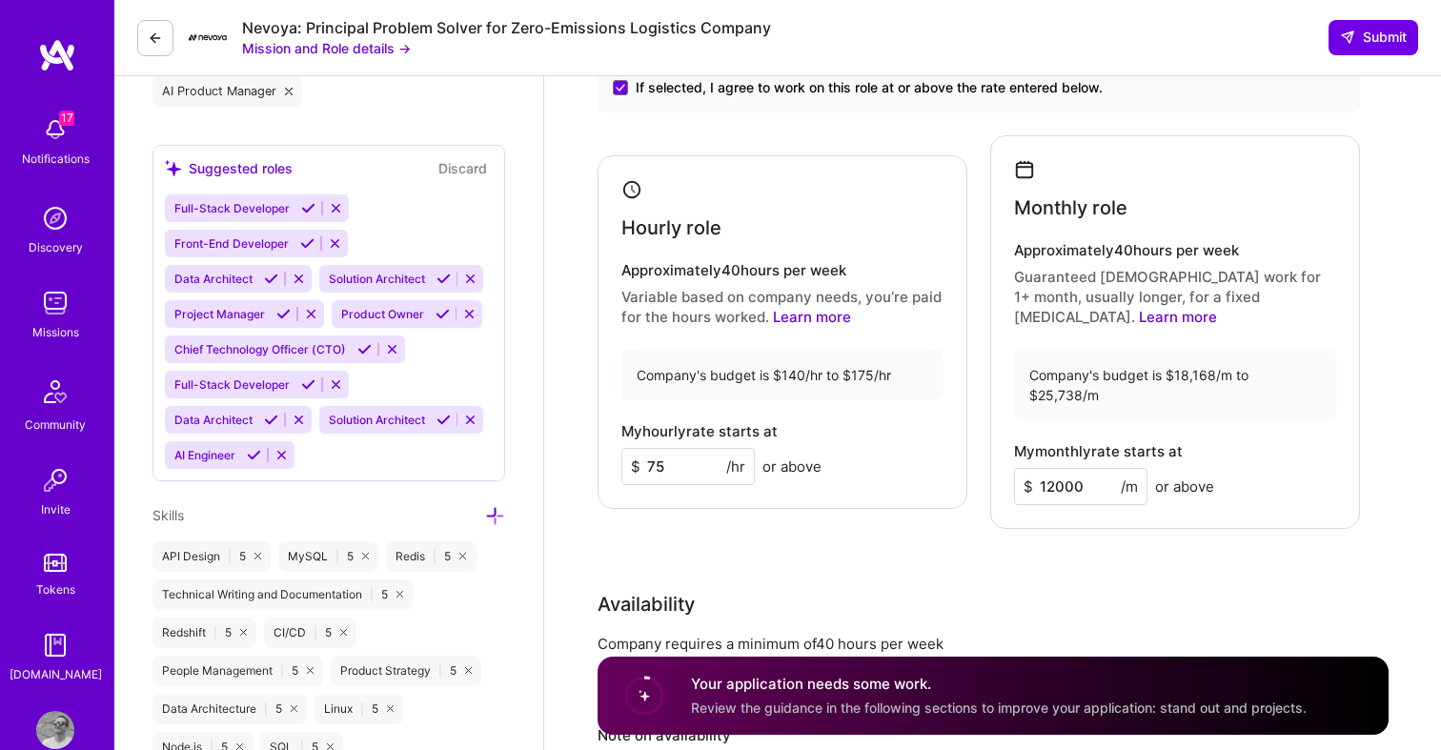
type input "75"
click at [795, 513] on div "Rate Your rate should reflect your skills, experience, role requirements, and m…" at bounding box center [993, 419] width 791 height 881
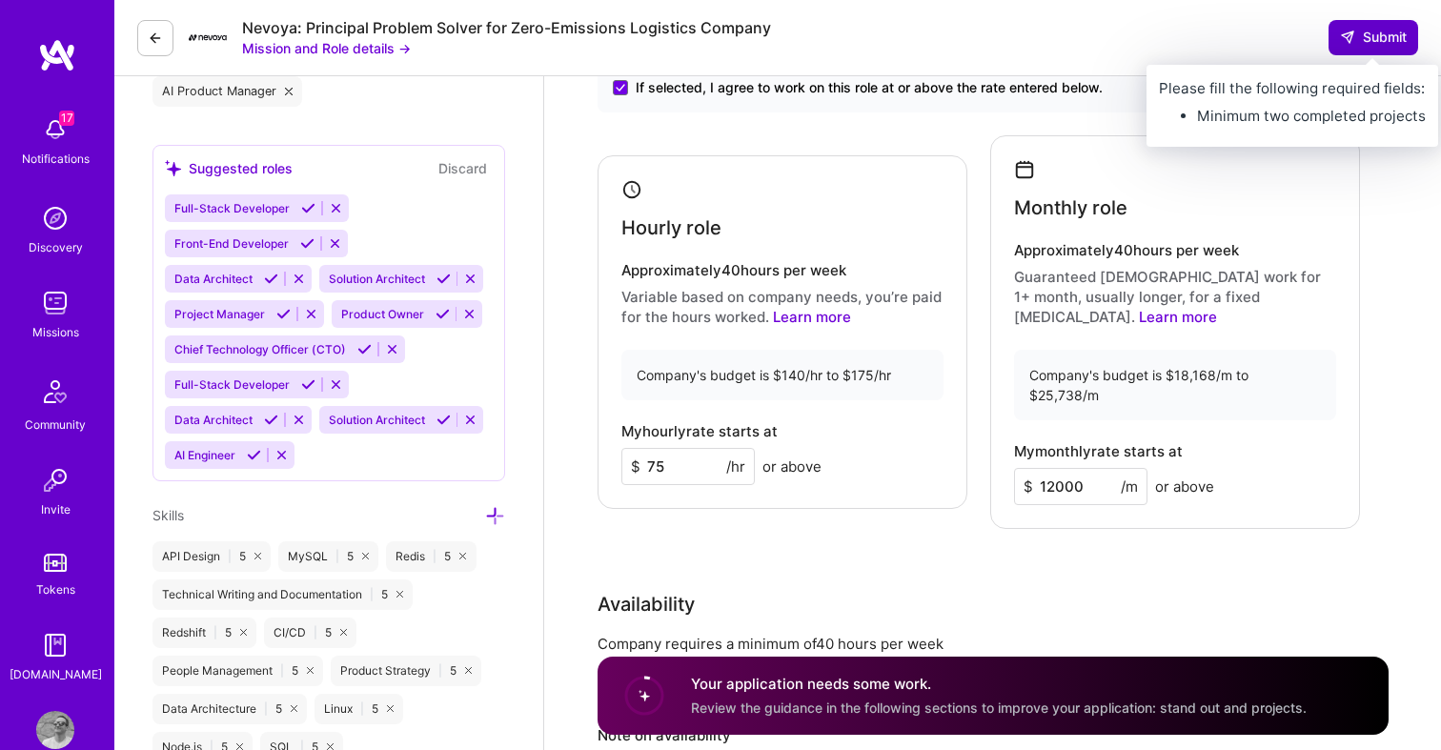
click at [1361, 41] on span "Submit" at bounding box center [1373, 37] width 67 height 19
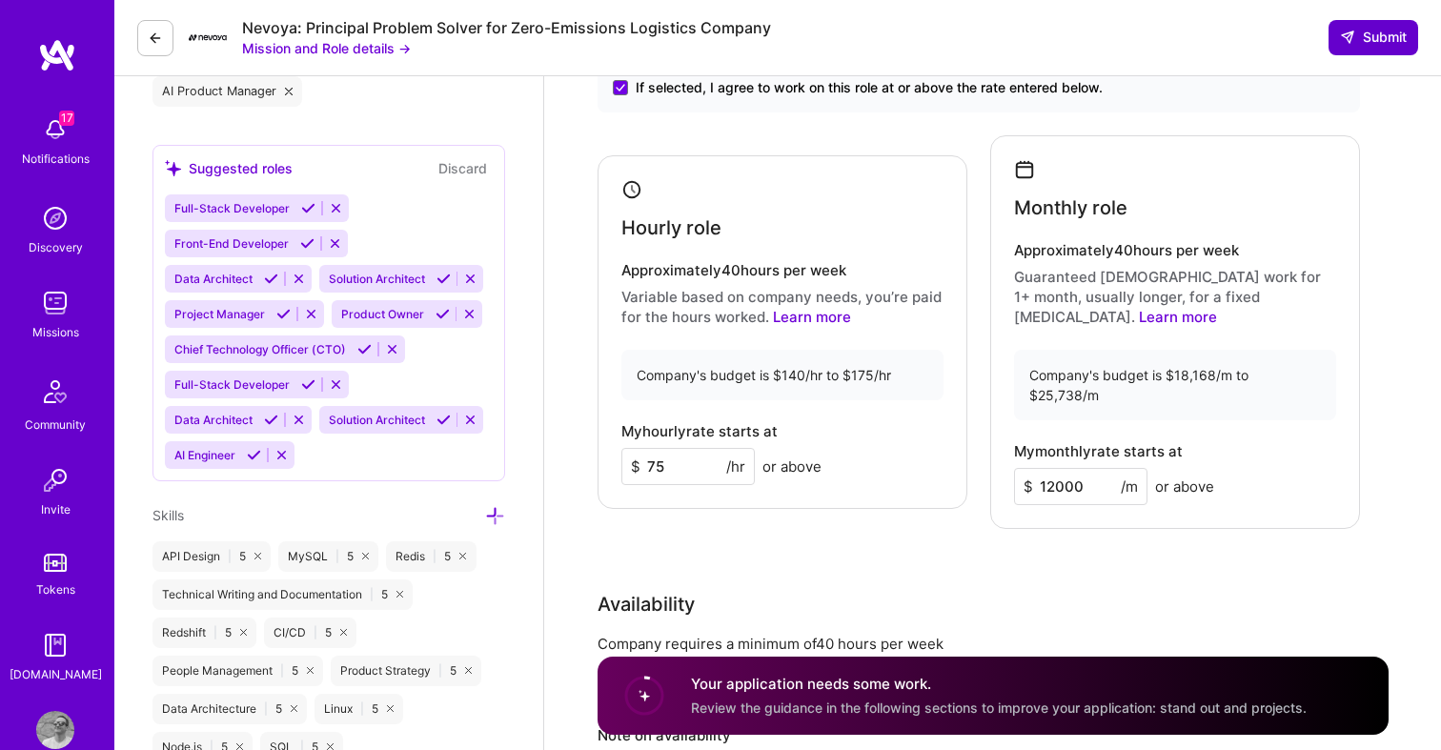
click at [1361, 41] on span "Submit" at bounding box center [1373, 37] width 67 height 19
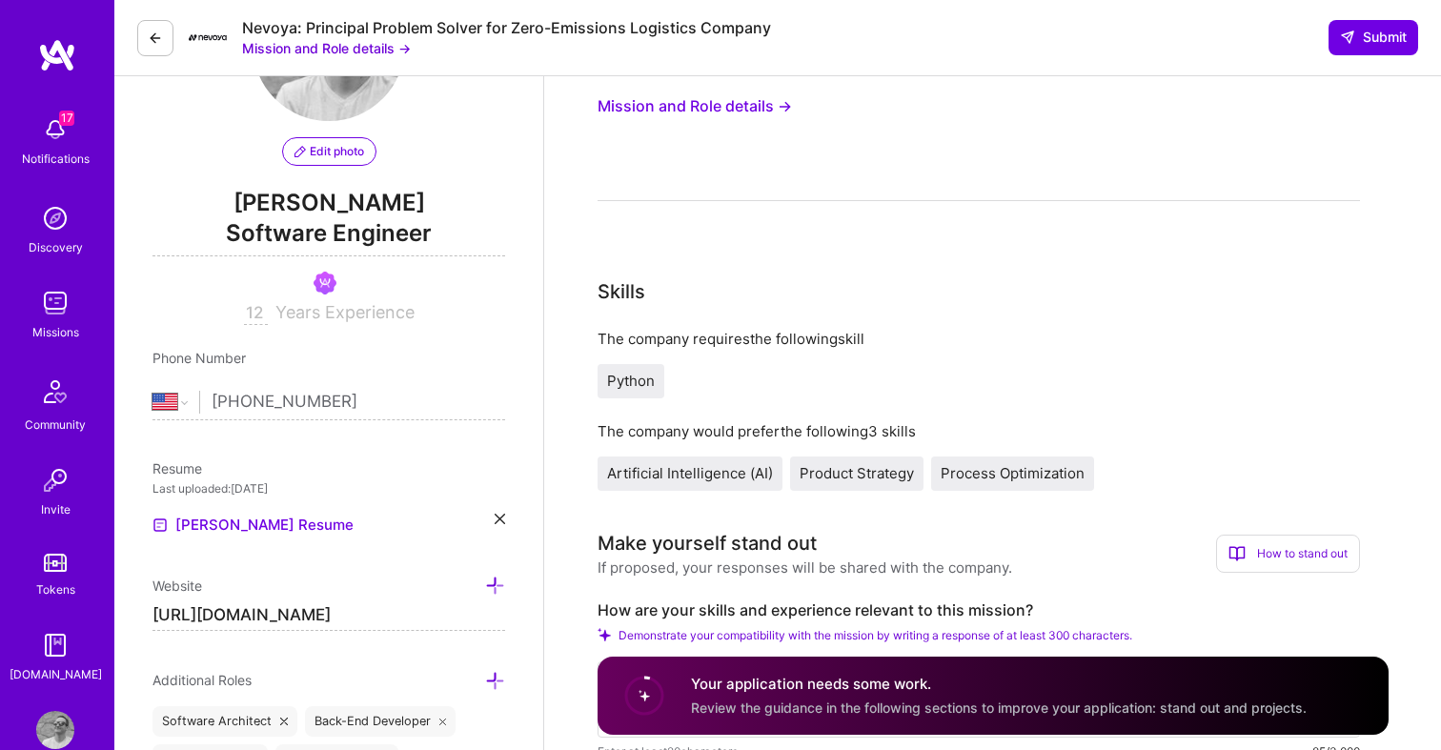
scroll to position [0, 0]
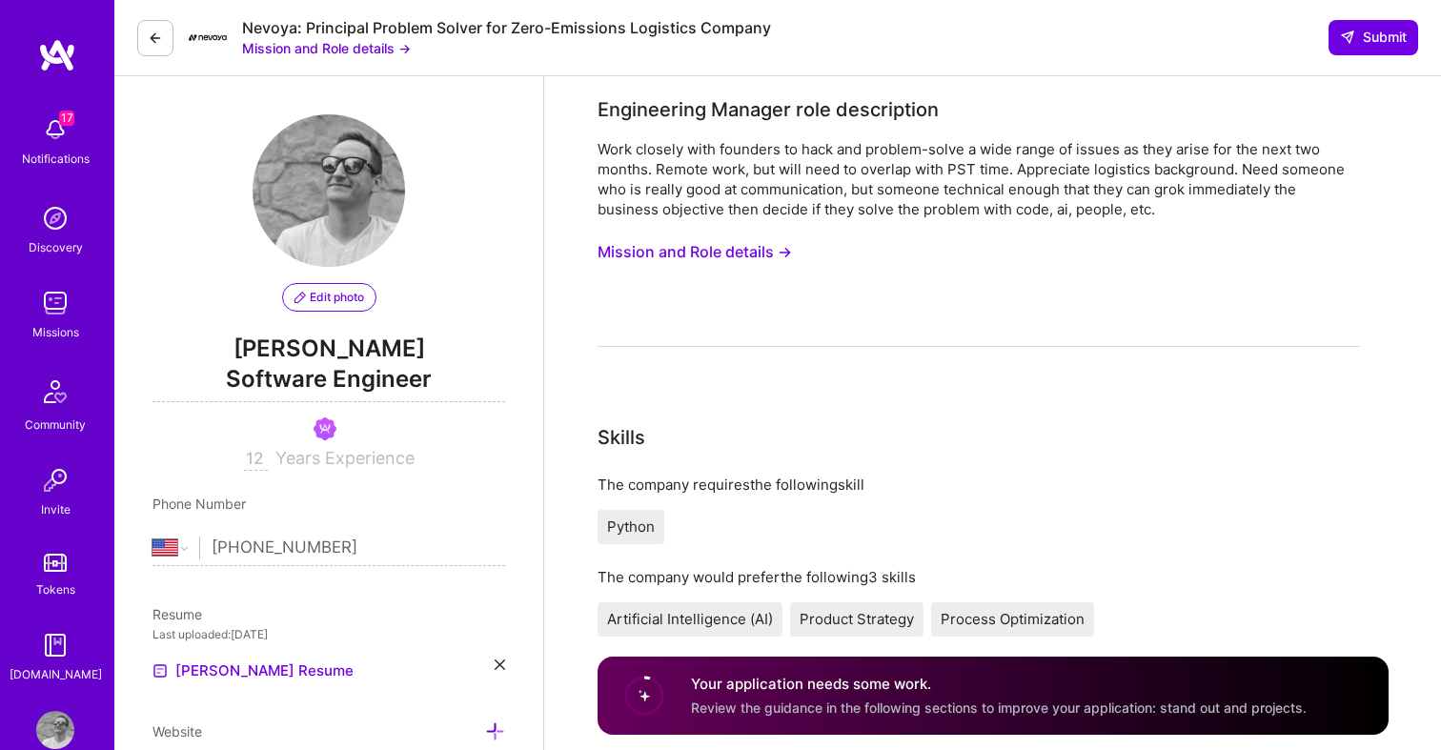
click at [1159, 314] on div "Work closely with founders to hack and problem-solve a wide range of issues as …" at bounding box center [979, 243] width 762 height 208
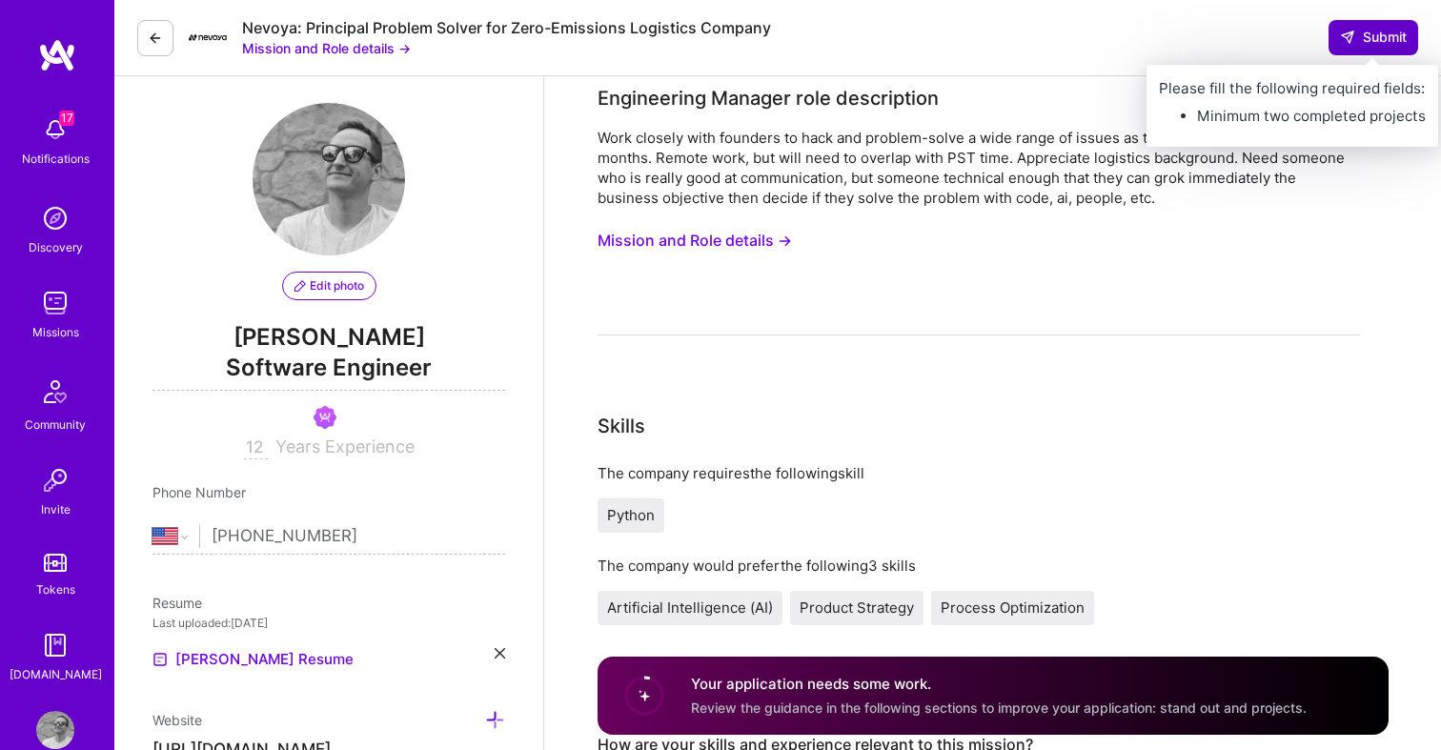
click at [1376, 31] on span "Submit" at bounding box center [1373, 37] width 67 height 19
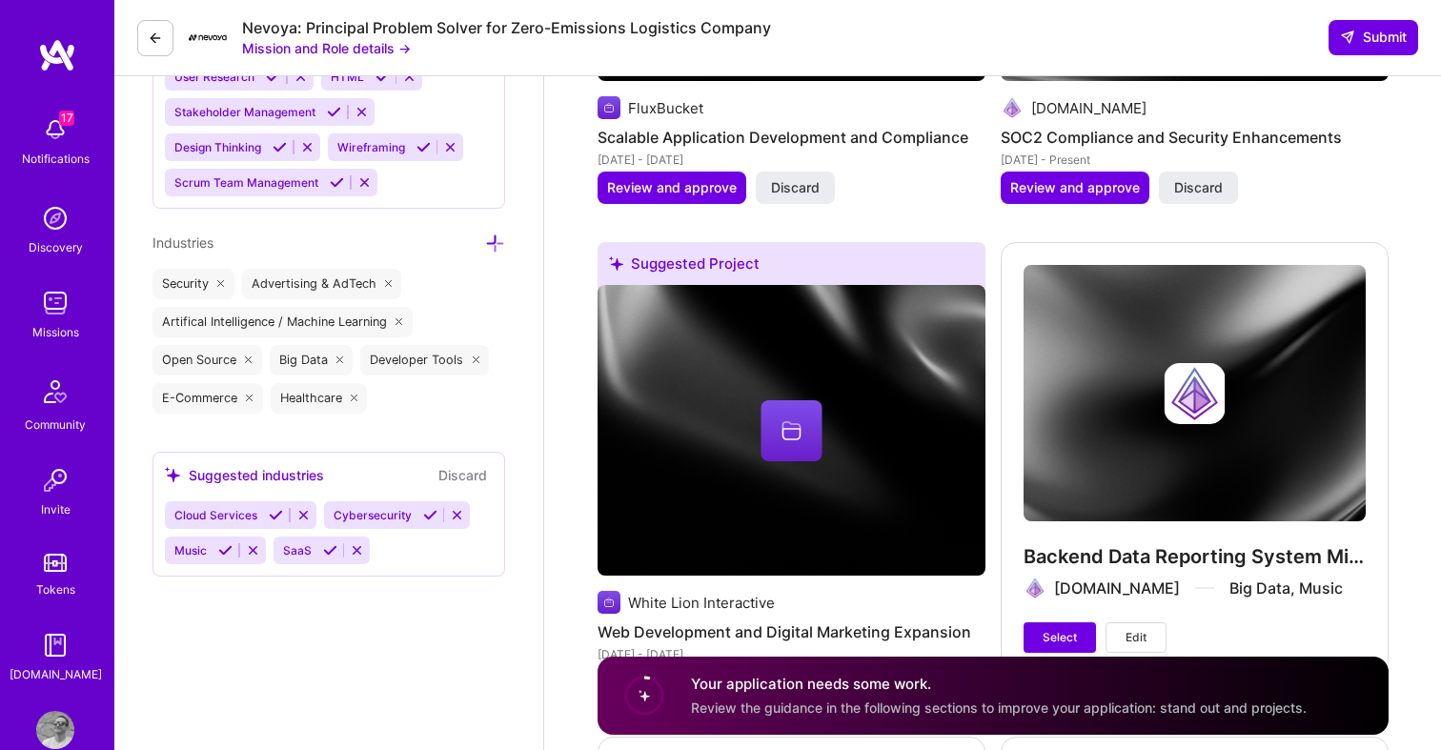
scroll to position [4420, 0]
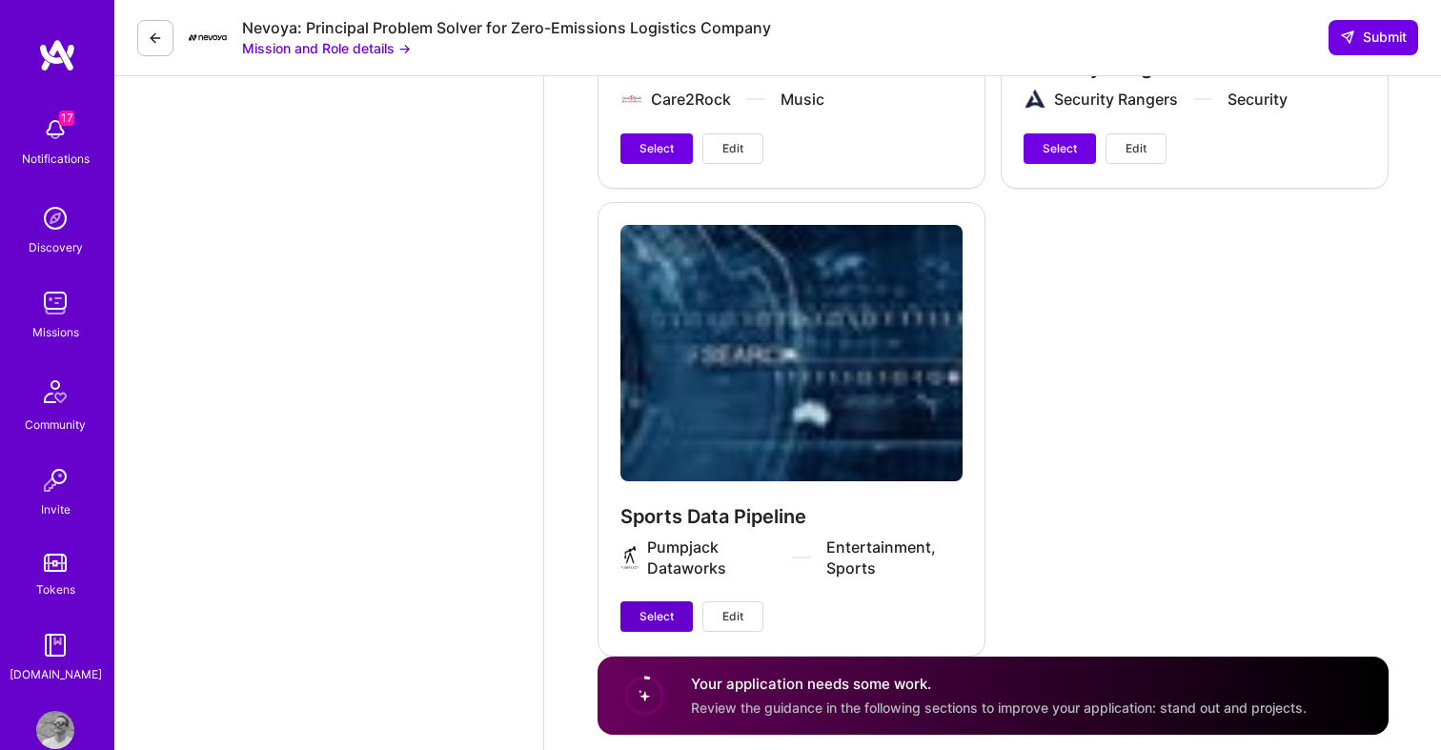
click at [654, 608] on span "Select" at bounding box center [656, 616] width 34 height 17
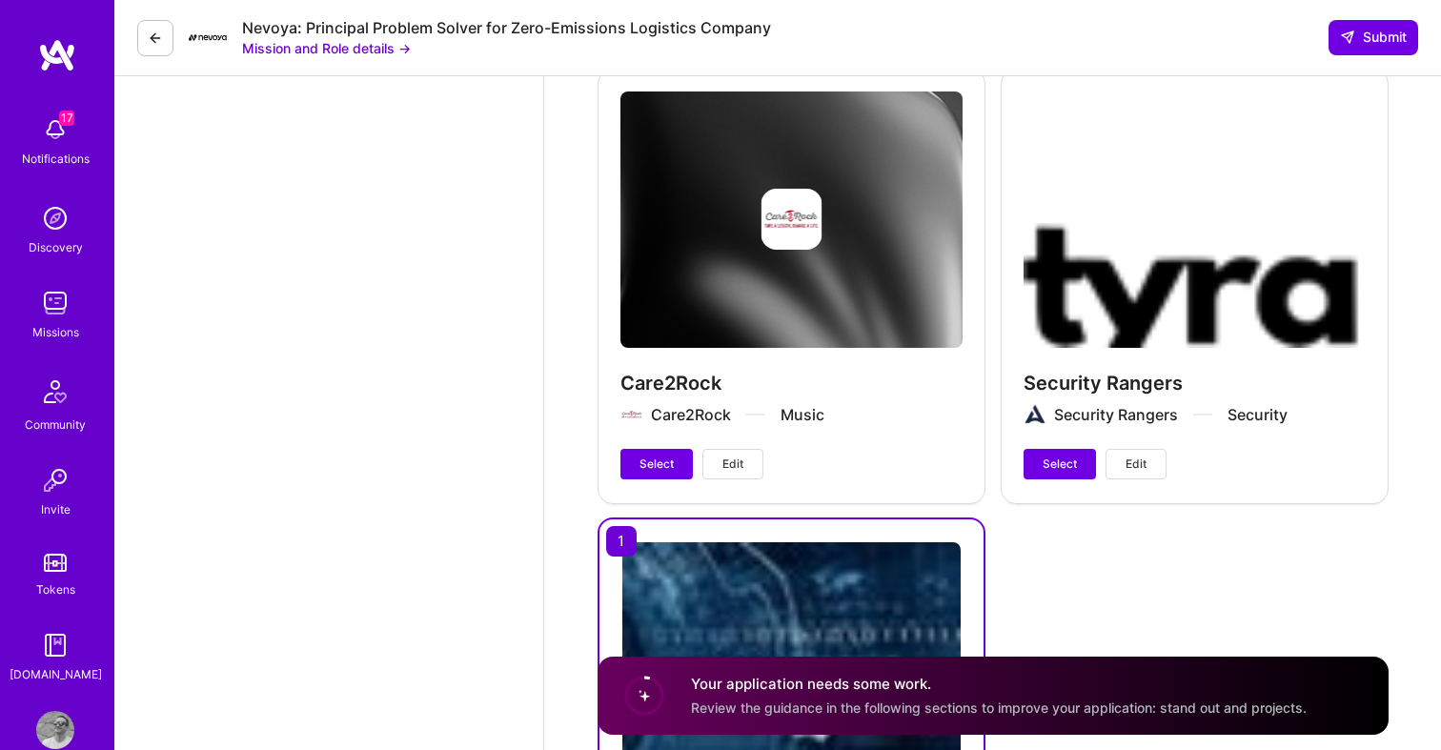
scroll to position [4133, 0]
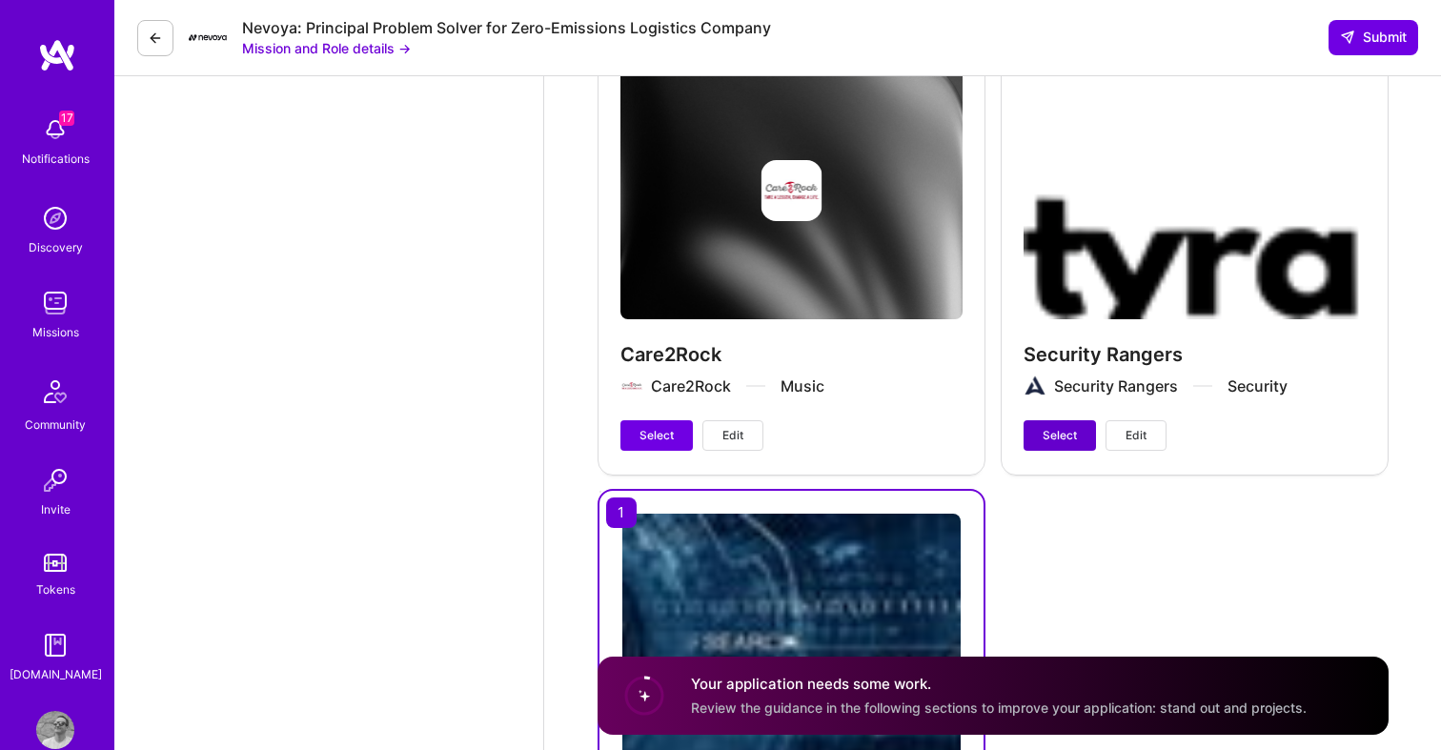
click at [1044, 420] on button "Select" at bounding box center [1059, 435] width 72 height 30
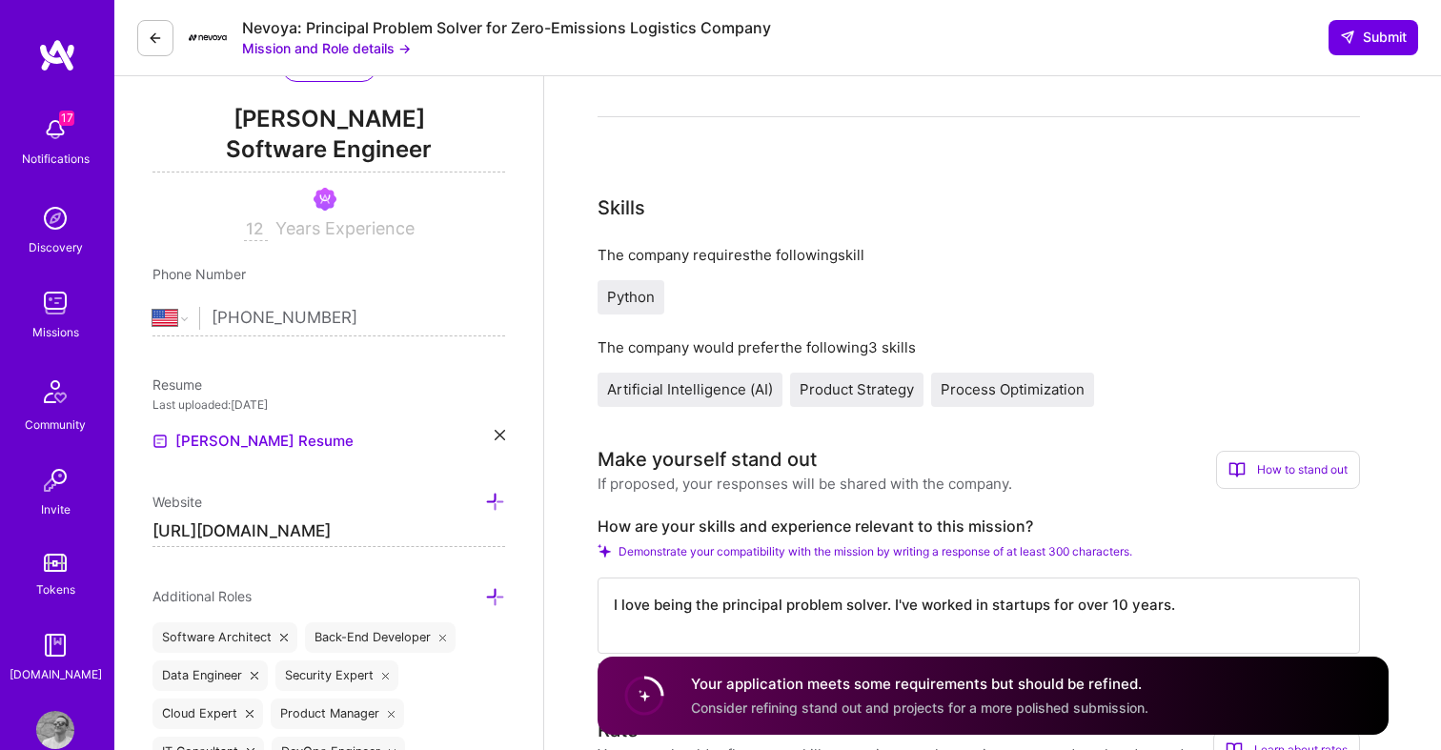
scroll to position [0, 0]
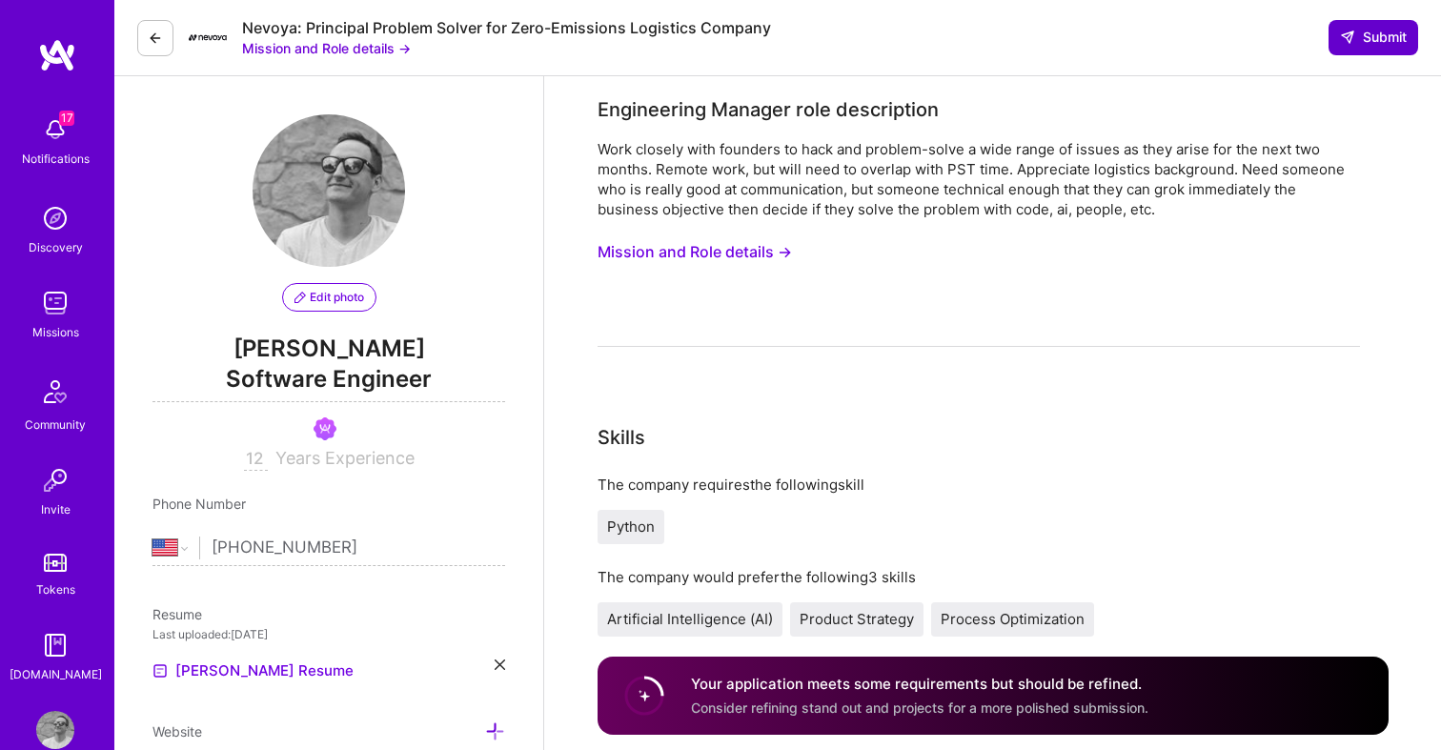
click at [1344, 40] on icon at bounding box center [1347, 37] width 15 height 15
click at [1376, 43] on span "Submit" at bounding box center [1373, 37] width 67 height 19
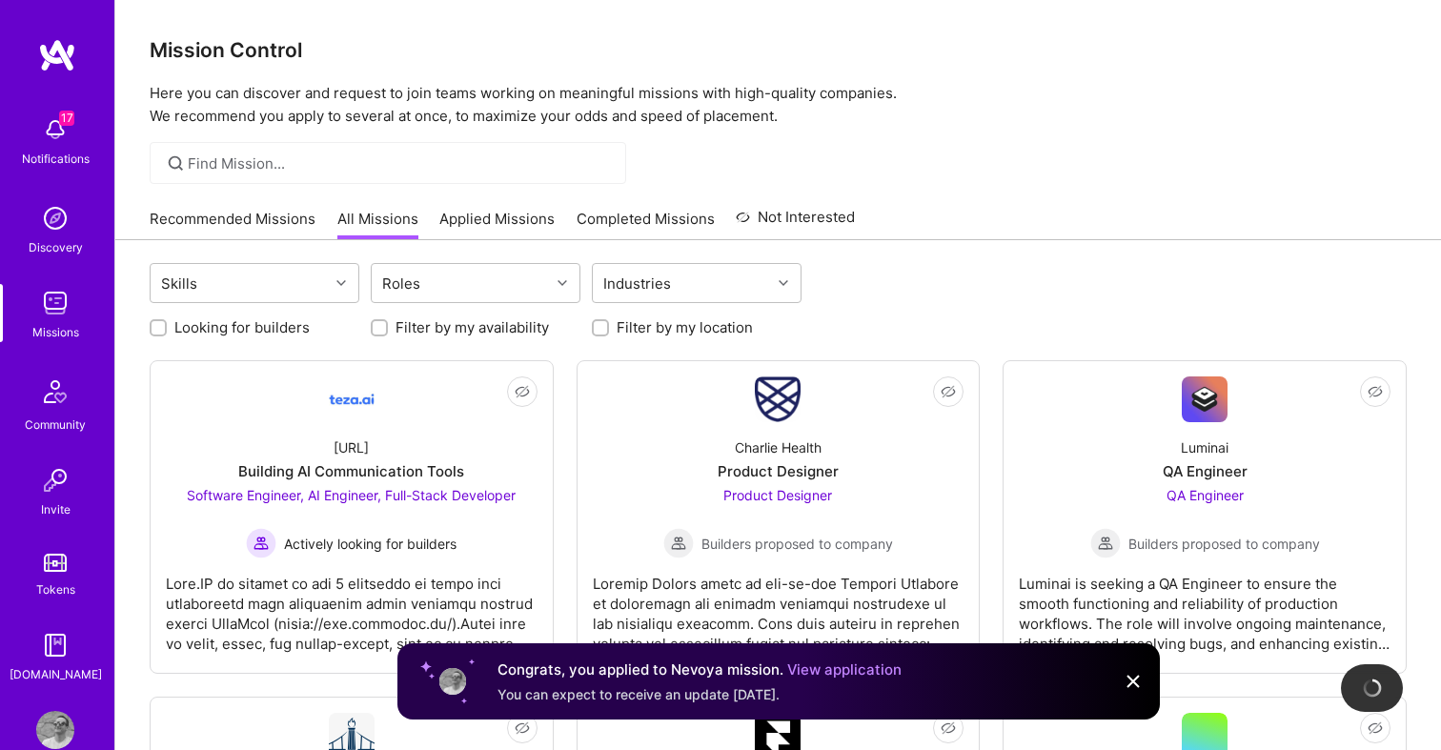
click at [870, 672] on link "View application" at bounding box center [844, 669] width 114 height 18
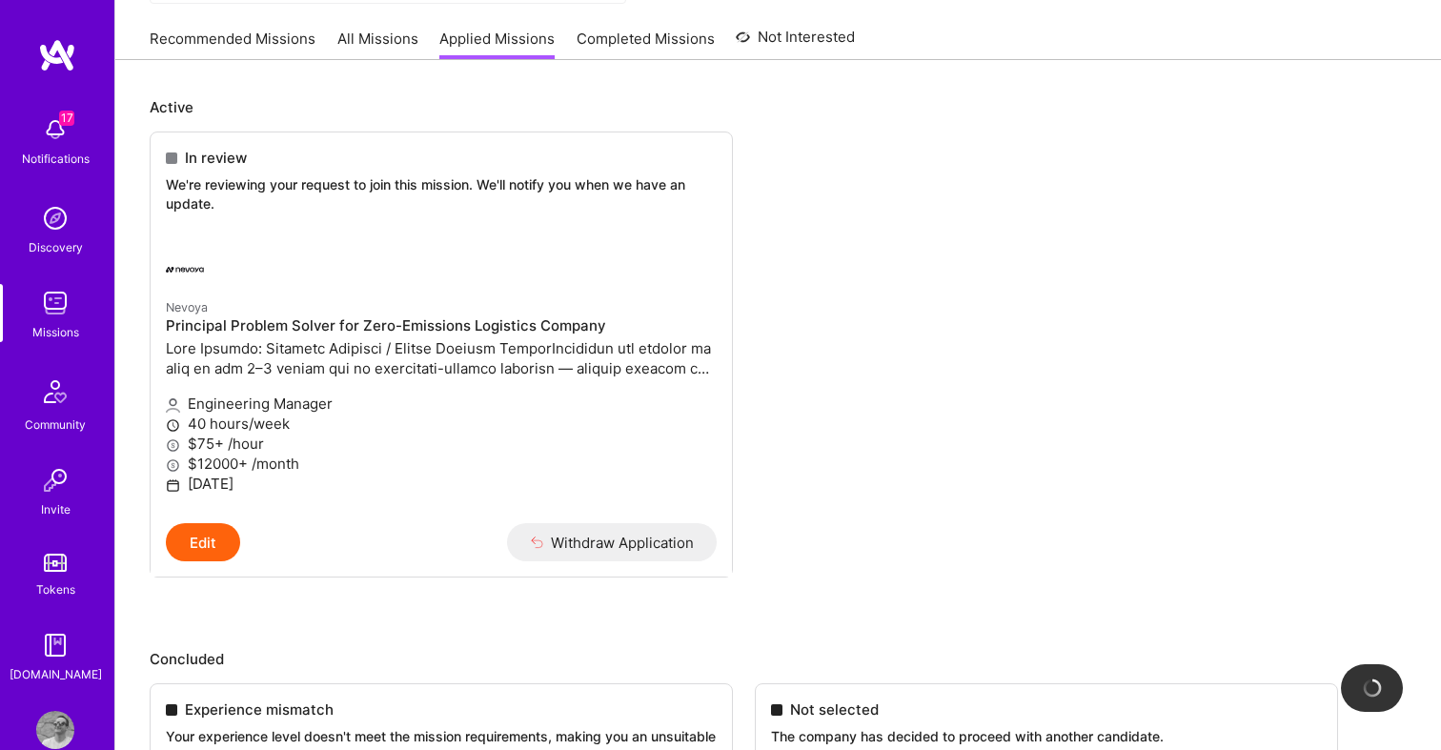
scroll to position [179, 0]
click at [563, 405] on p "Engineering Manager" at bounding box center [441, 405] width 551 height 20
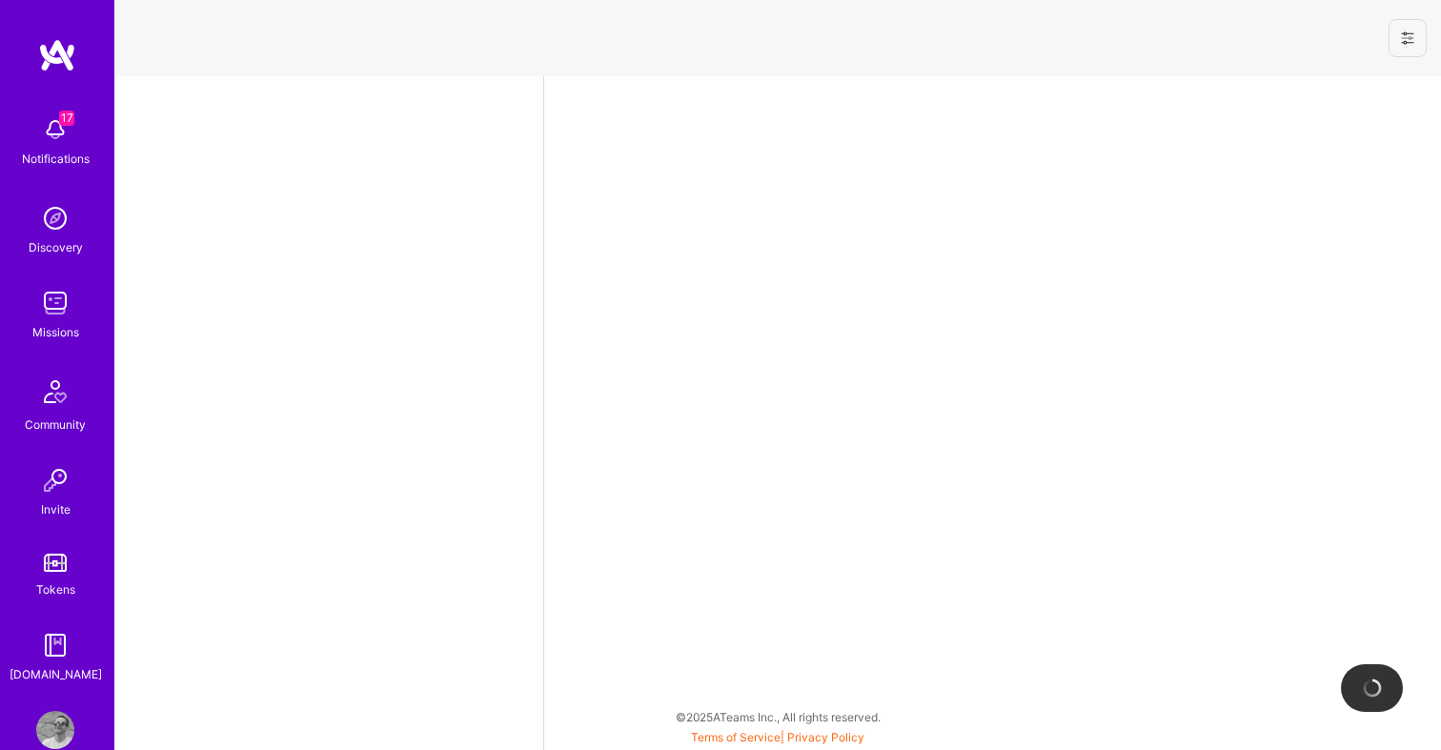
select select "US"
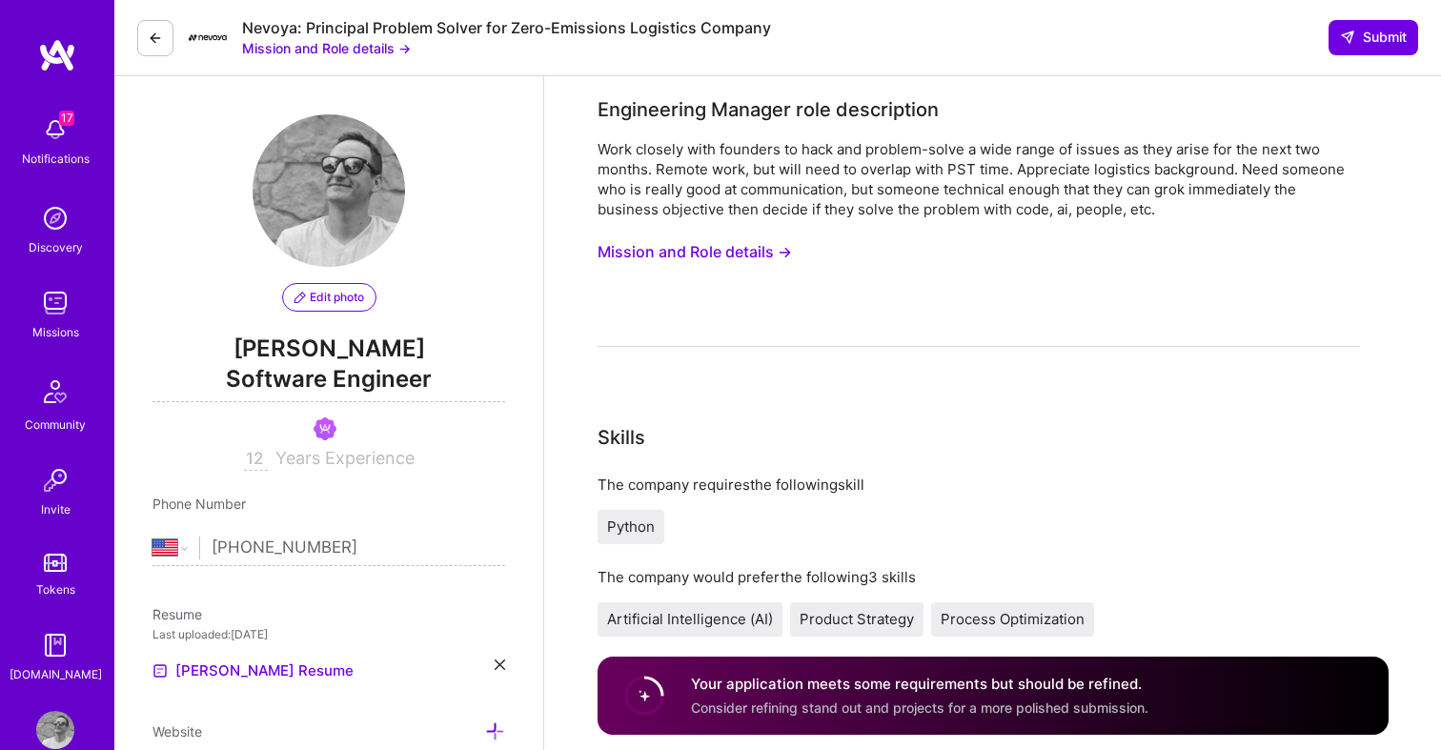
click at [145, 43] on button at bounding box center [155, 38] width 36 height 36
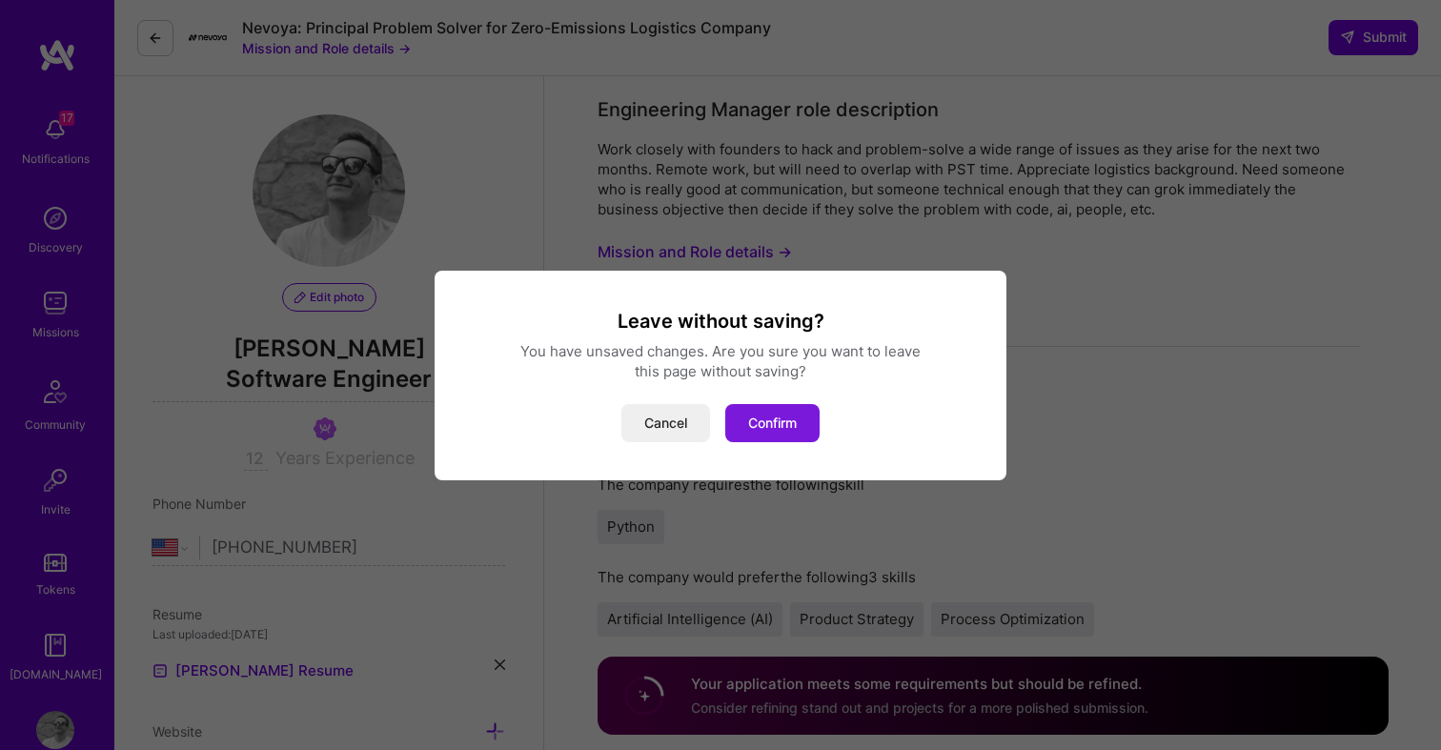
click at [755, 433] on button "Confirm" at bounding box center [772, 423] width 94 height 38
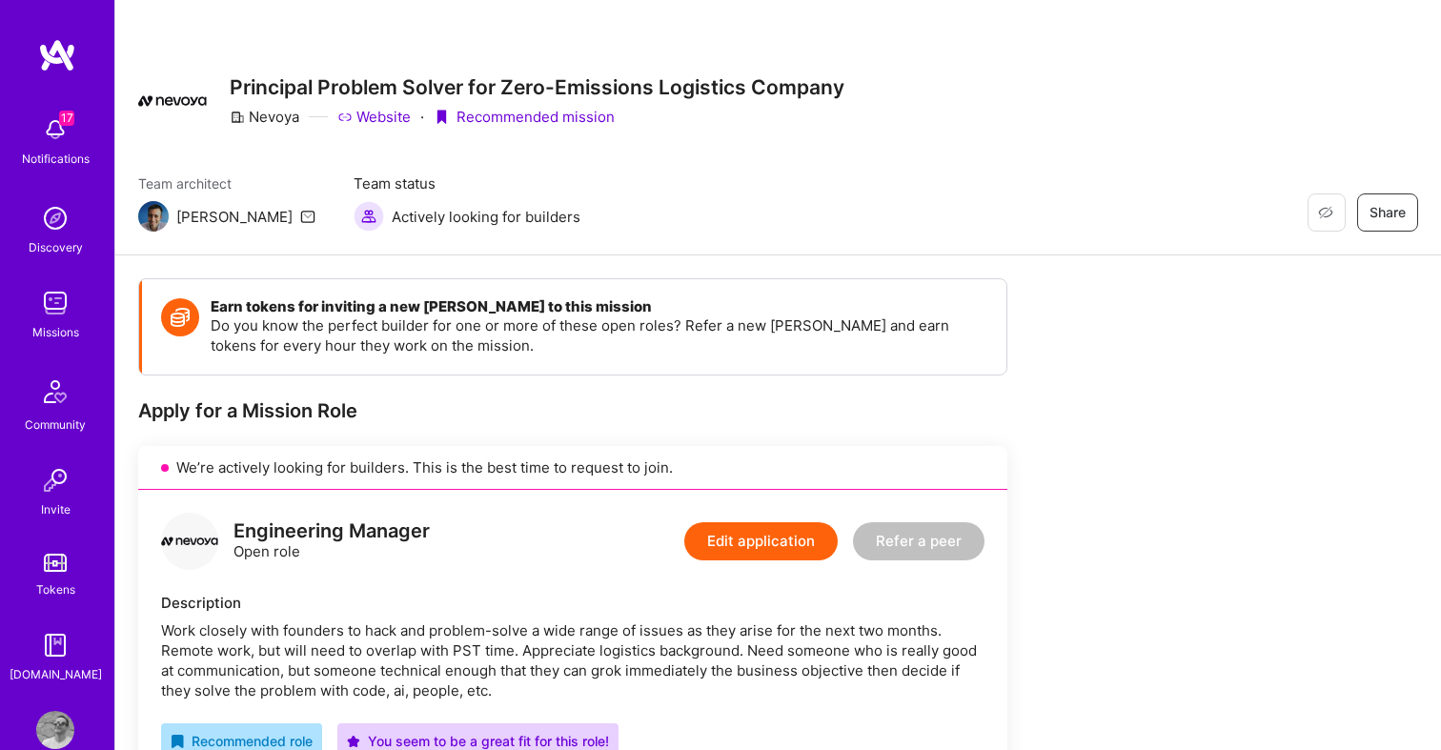
click at [80, 55] on link at bounding box center [57, 55] width 114 height 34
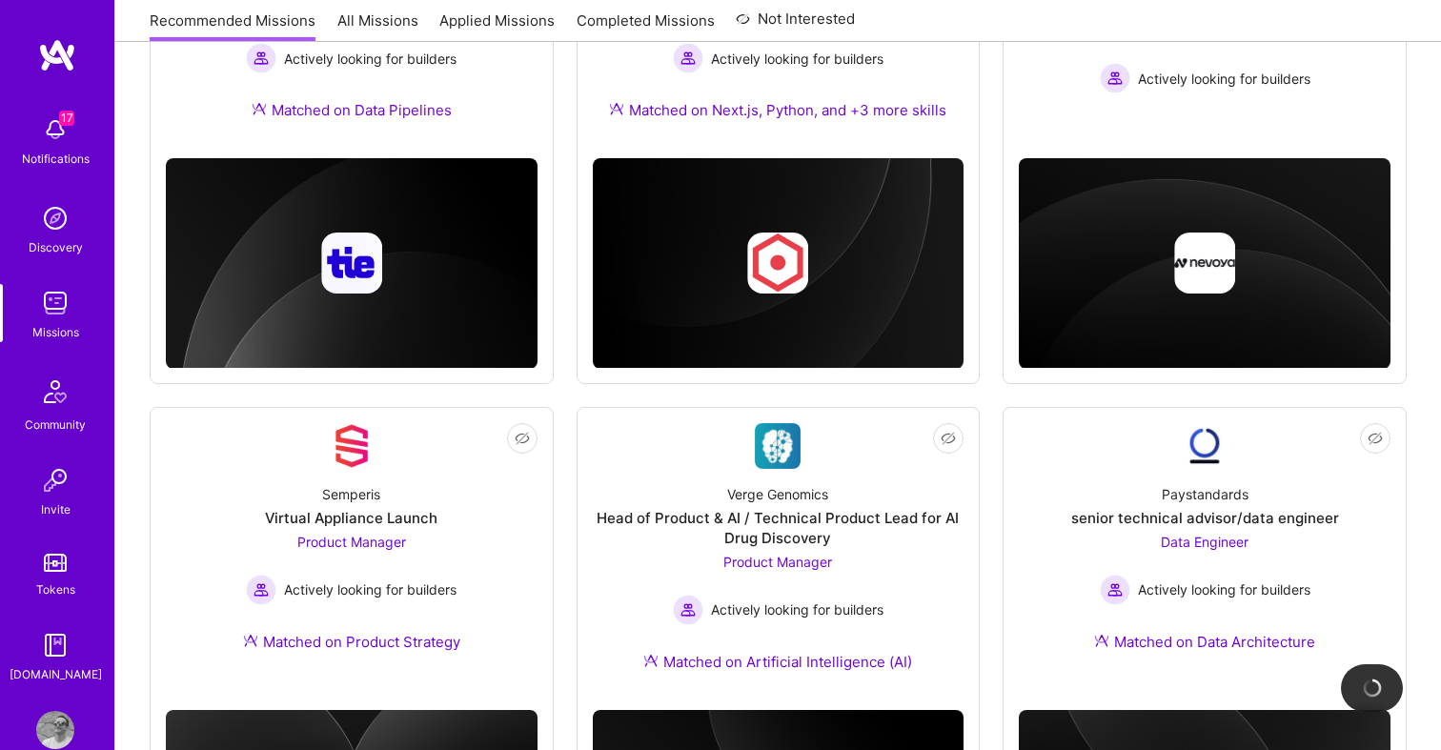
scroll to position [917, 0]
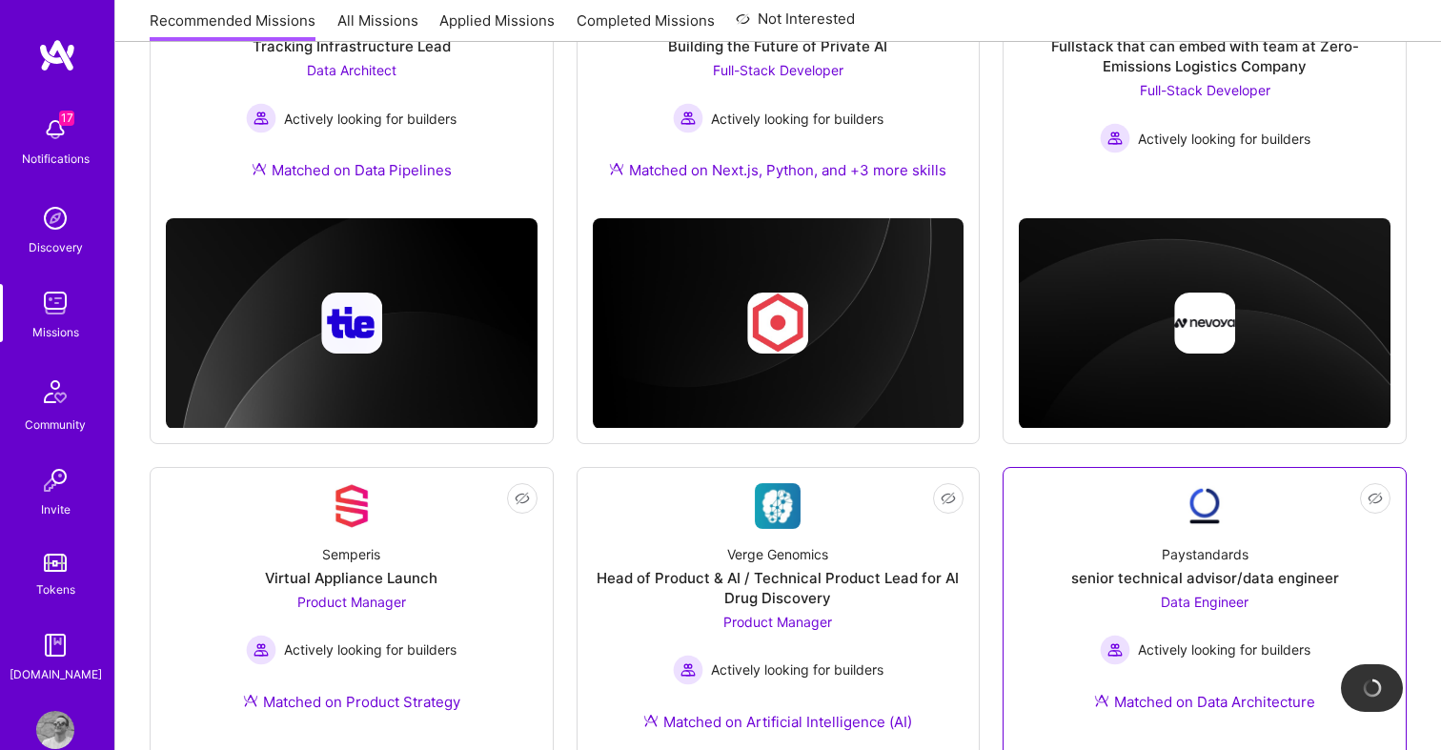
click at [1159, 492] on link "Not Interested Paystandards senior technical advisor/data engineer Data Enginee…" at bounding box center [1205, 609] width 372 height 252
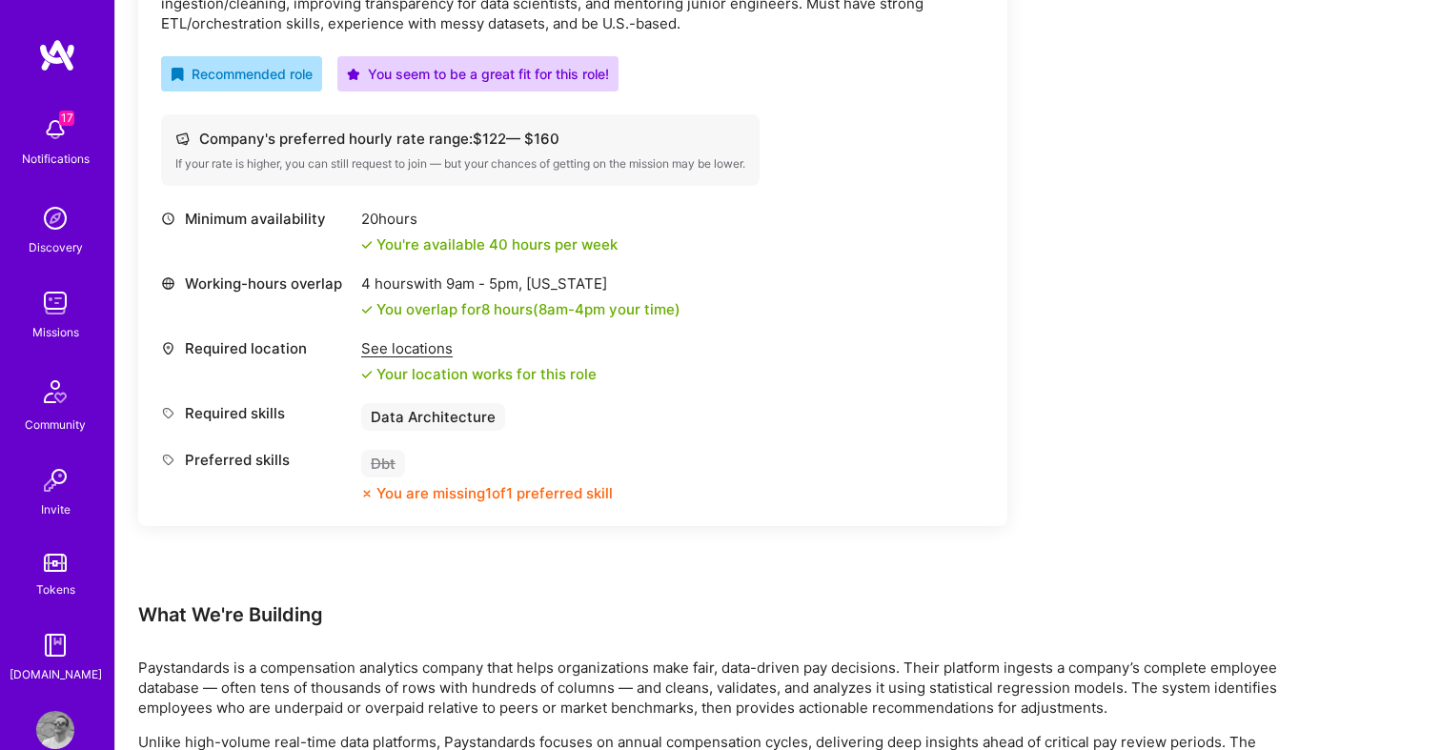
scroll to position [676, 0]
